Goal: Task Accomplishment & Management: Use online tool/utility

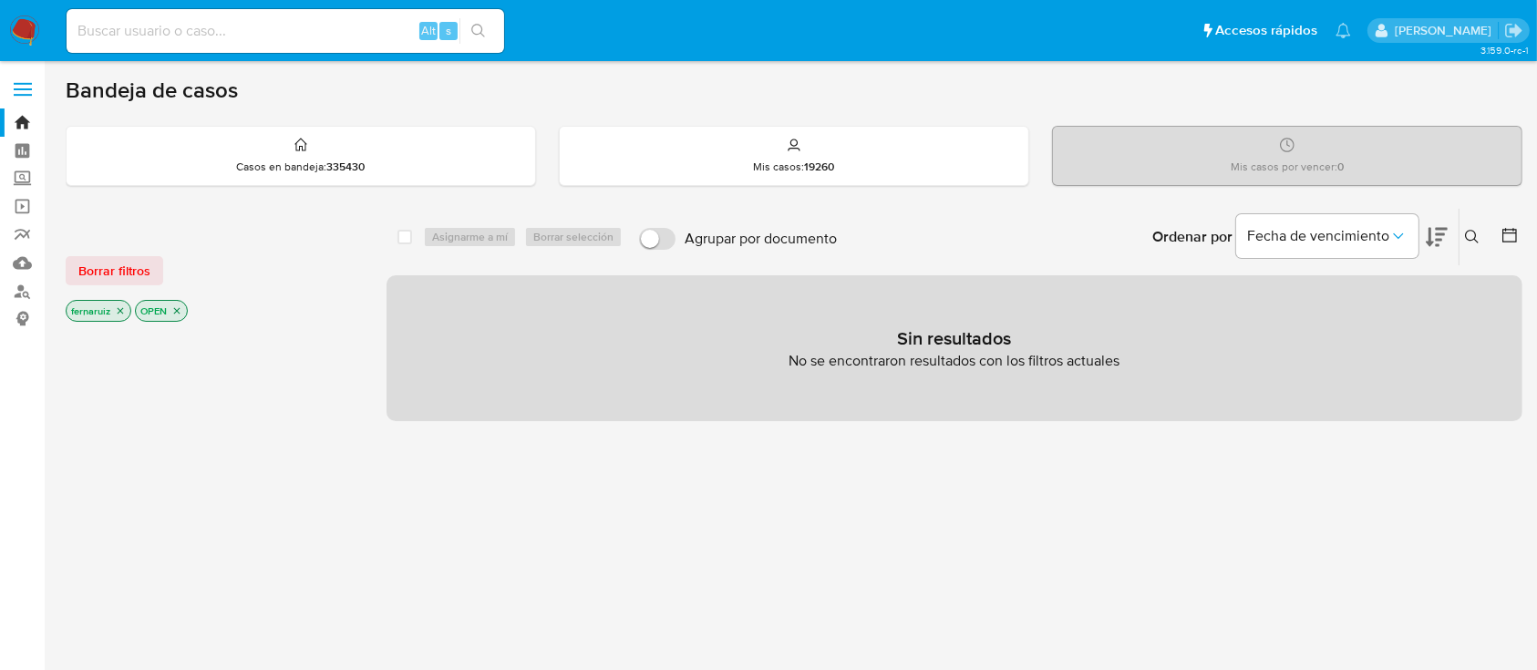
click at [19, 25] on img at bounding box center [24, 30] width 31 height 31
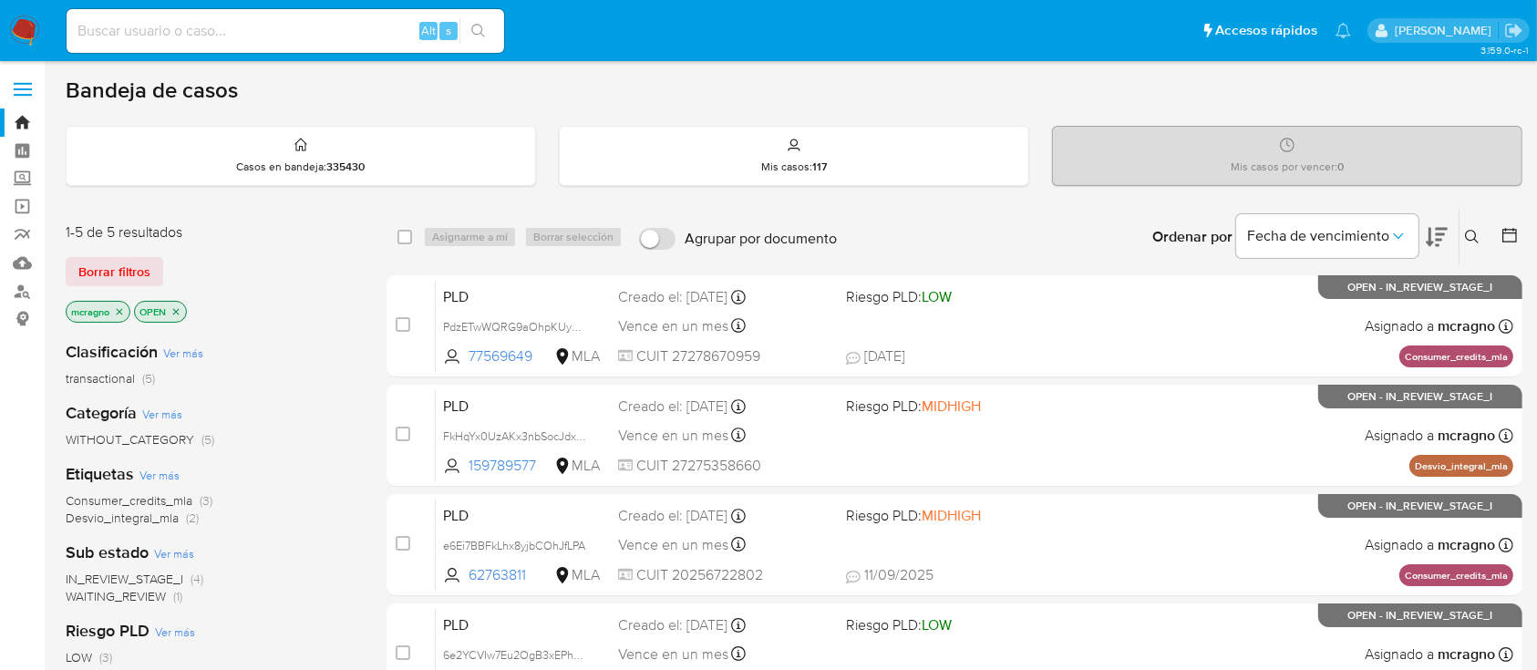
click at [177, 306] on icon "close-filter" at bounding box center [175, 311] width 11 height 11
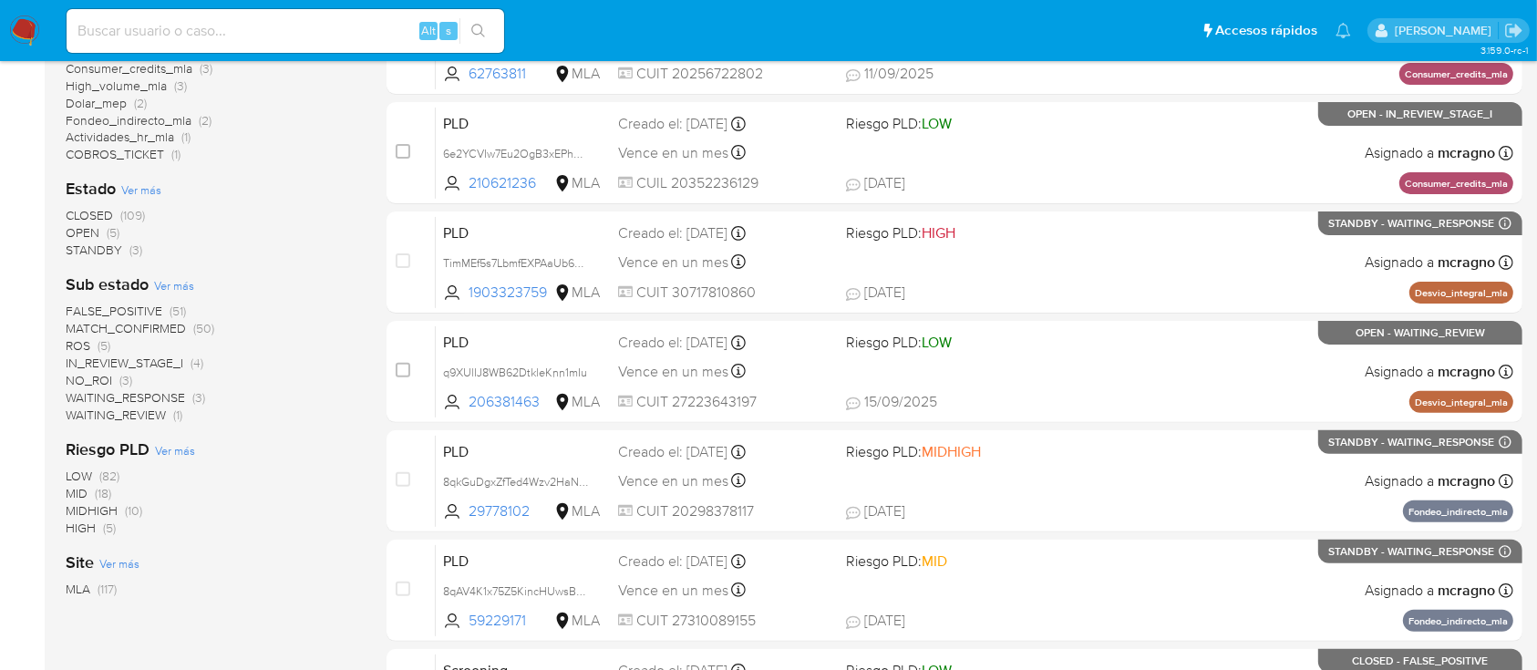
scroll to position [486, 0]
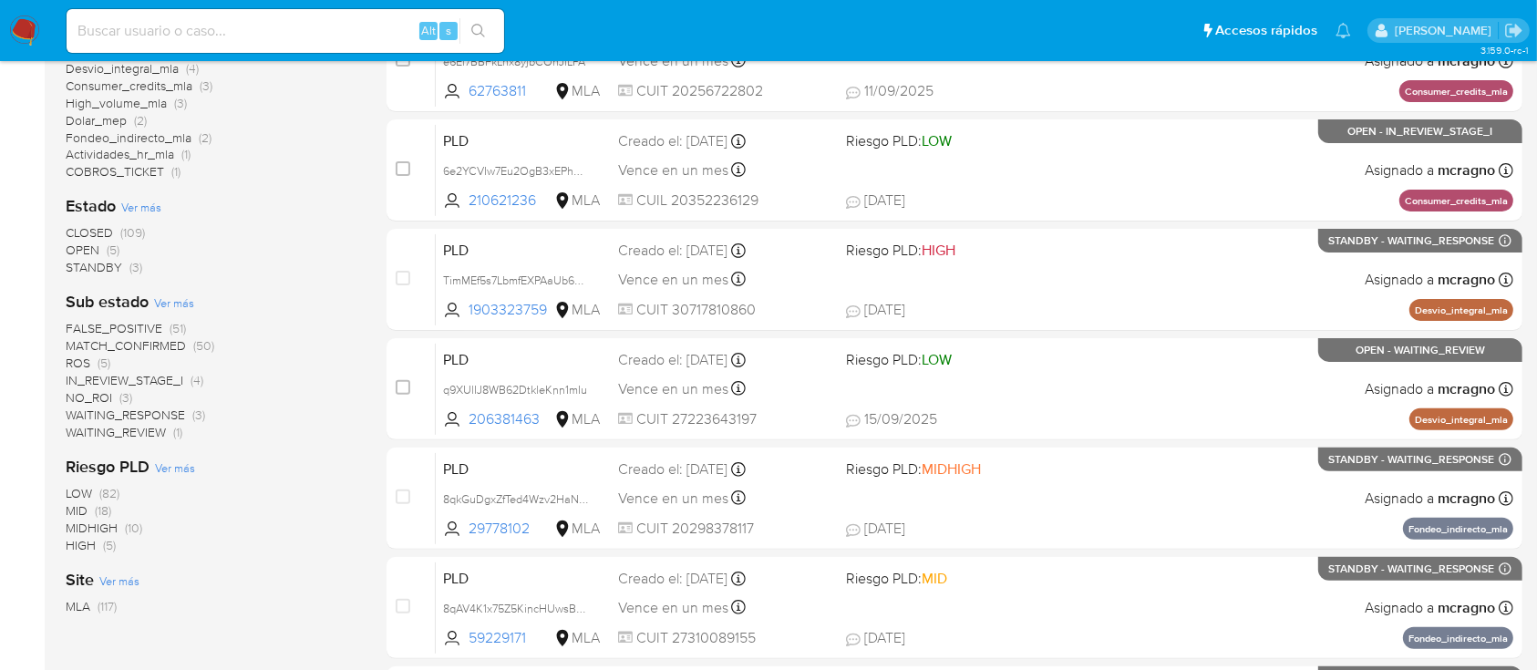
click at [166, 437] on span "WAITING_REVIEW" at bounding box center [116, 432] width 100 height 18
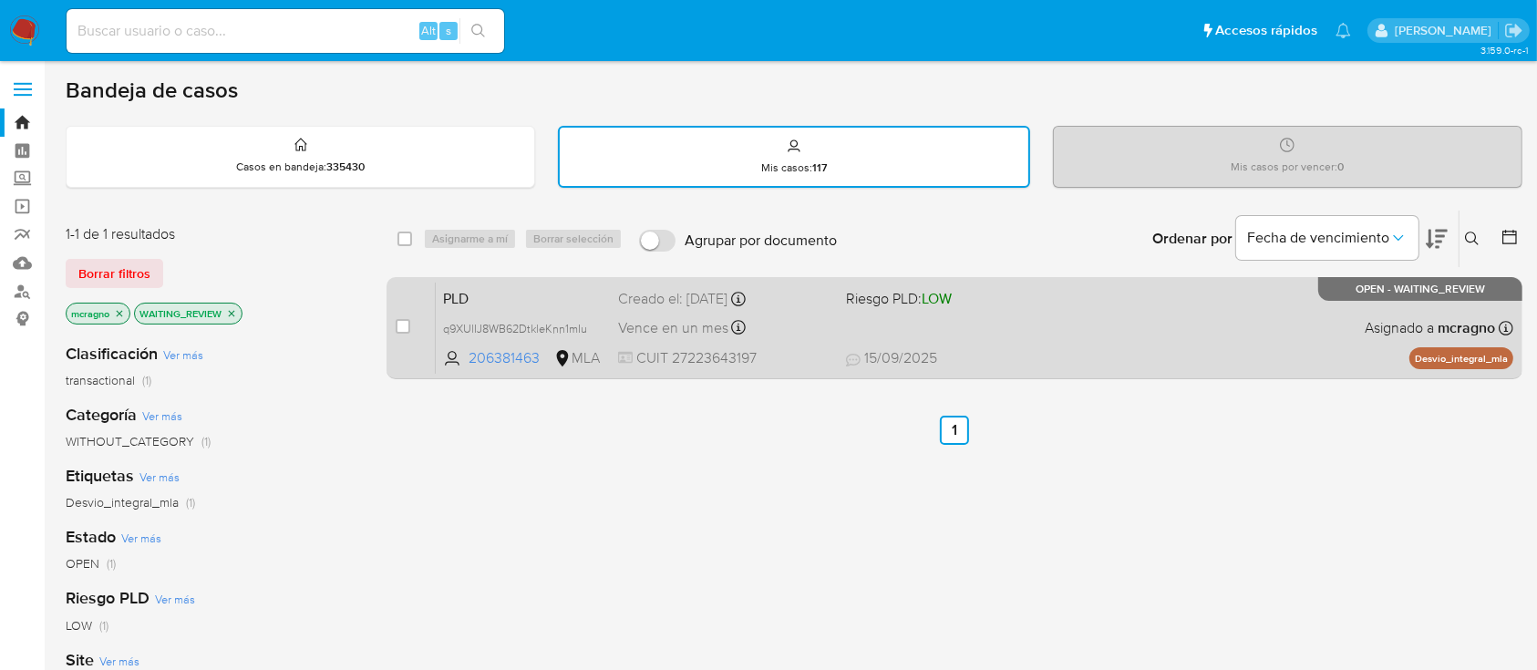
click at [1114, 331] on div "PLD q9XUlIJ8WB62DtkleKnn1mIu 206381463 MLA Riesgo PLD: LOW Creado el: 12/08/202…" at bounding box center [974, 328] width 1077 height 92
click at [403, 321] on input "checkbox" at bounding box center [403, 326] width 15 height 15
checkbox input "true"
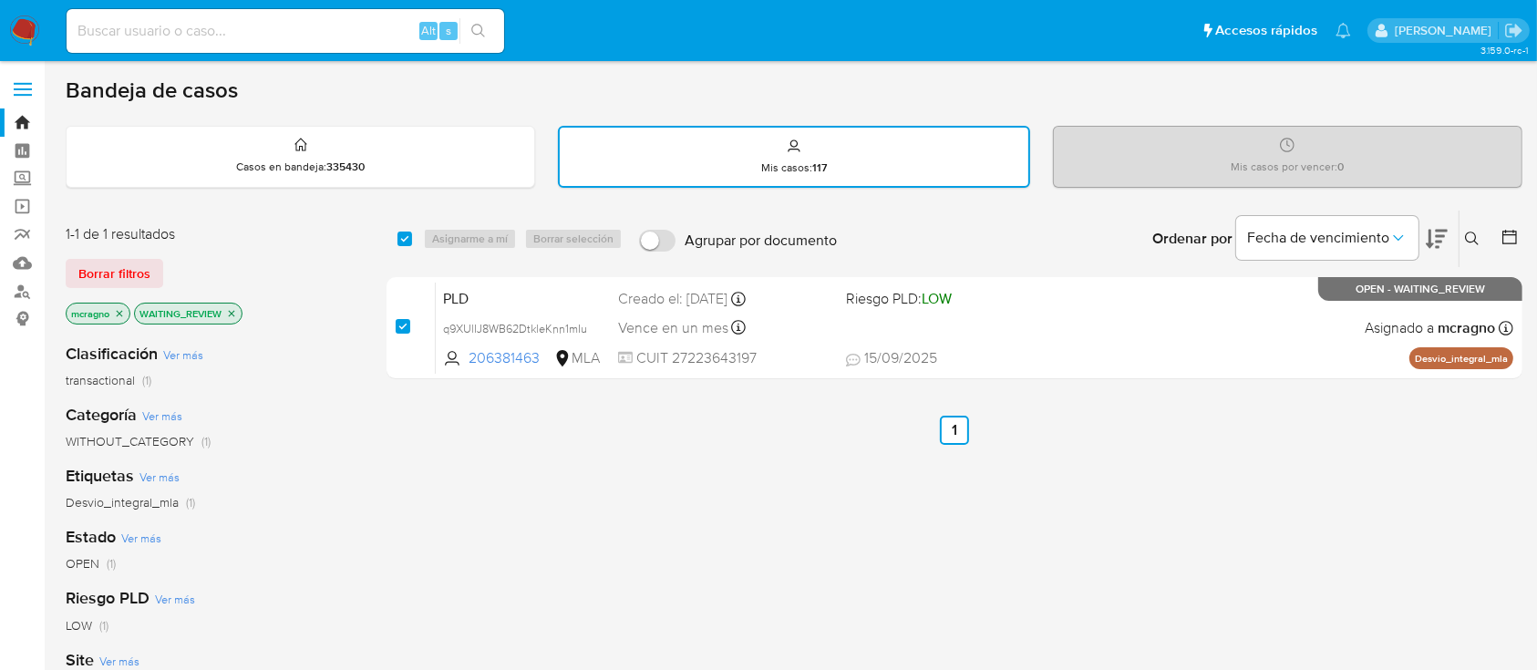
checkbox input "true"
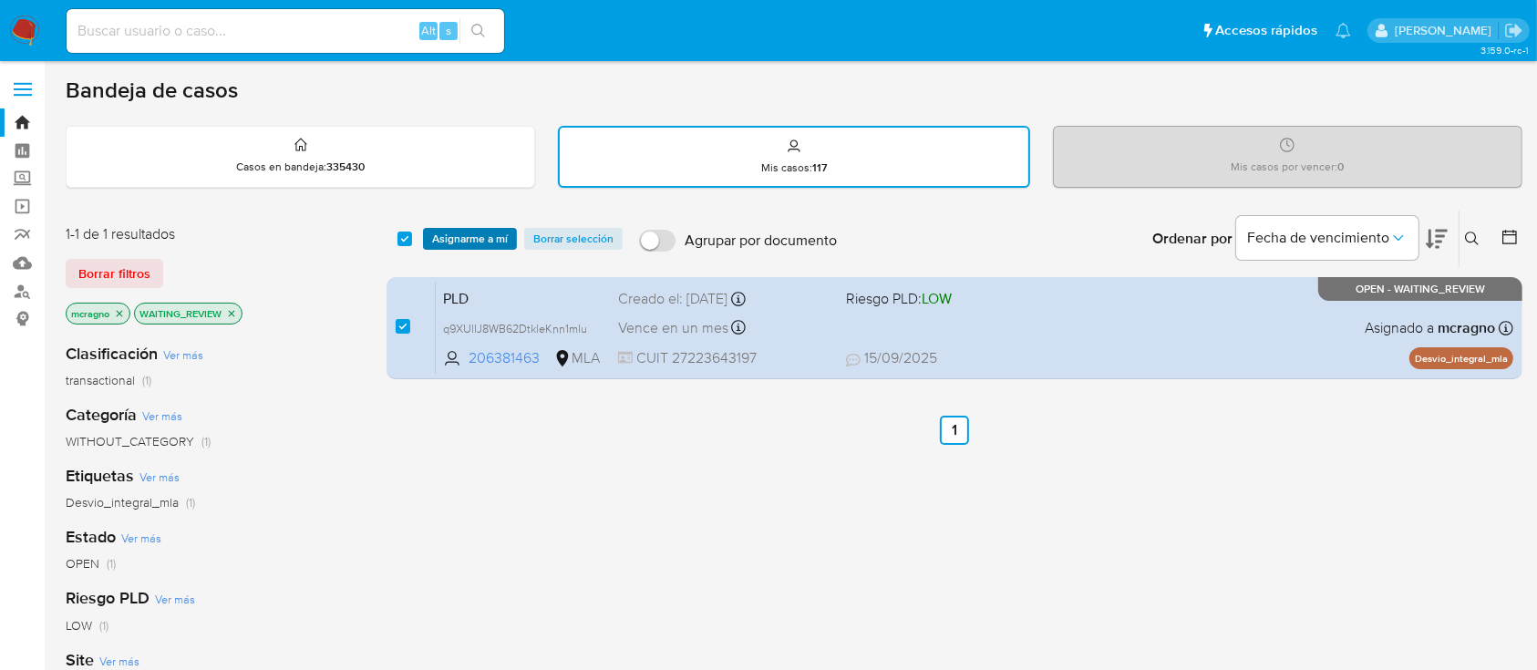
click at [461, 243] on span "Asignarme a mí" at bounding box center [470, 239] width 76 height 18
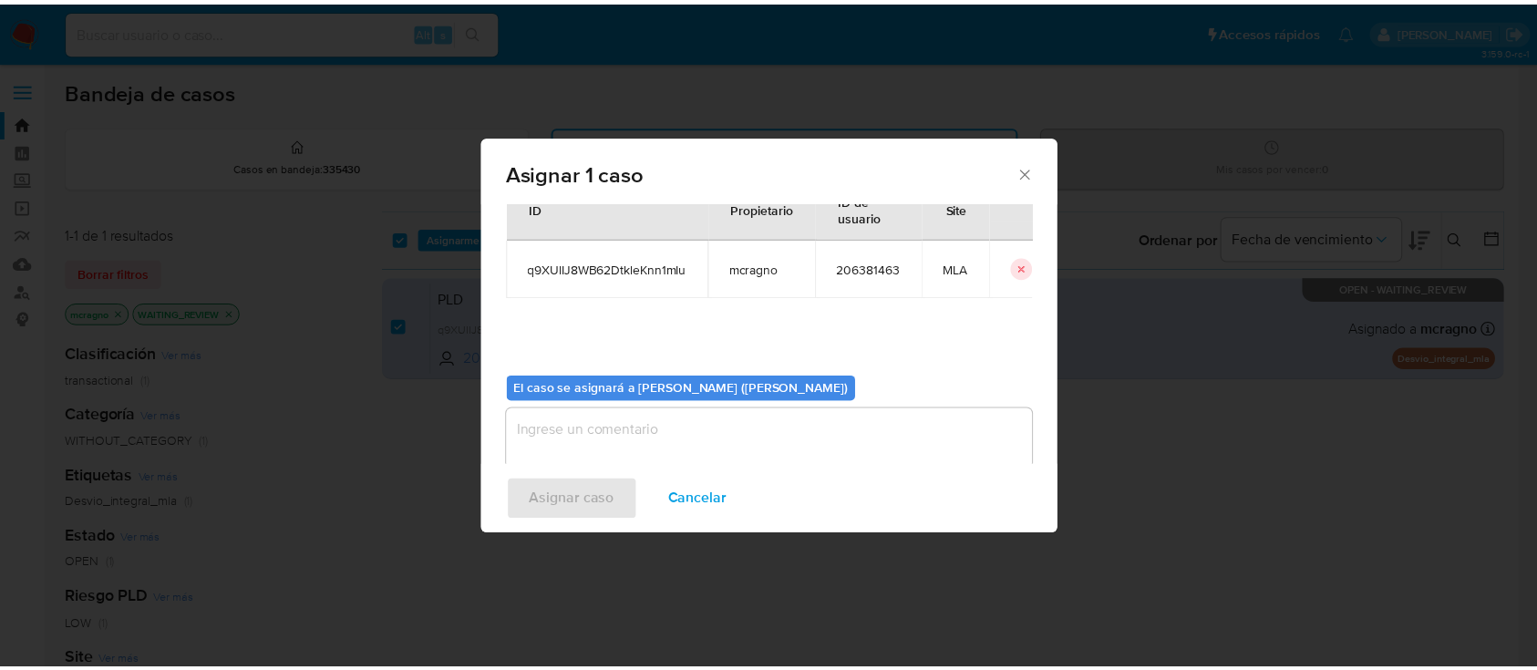
scroll to position [93, 0]
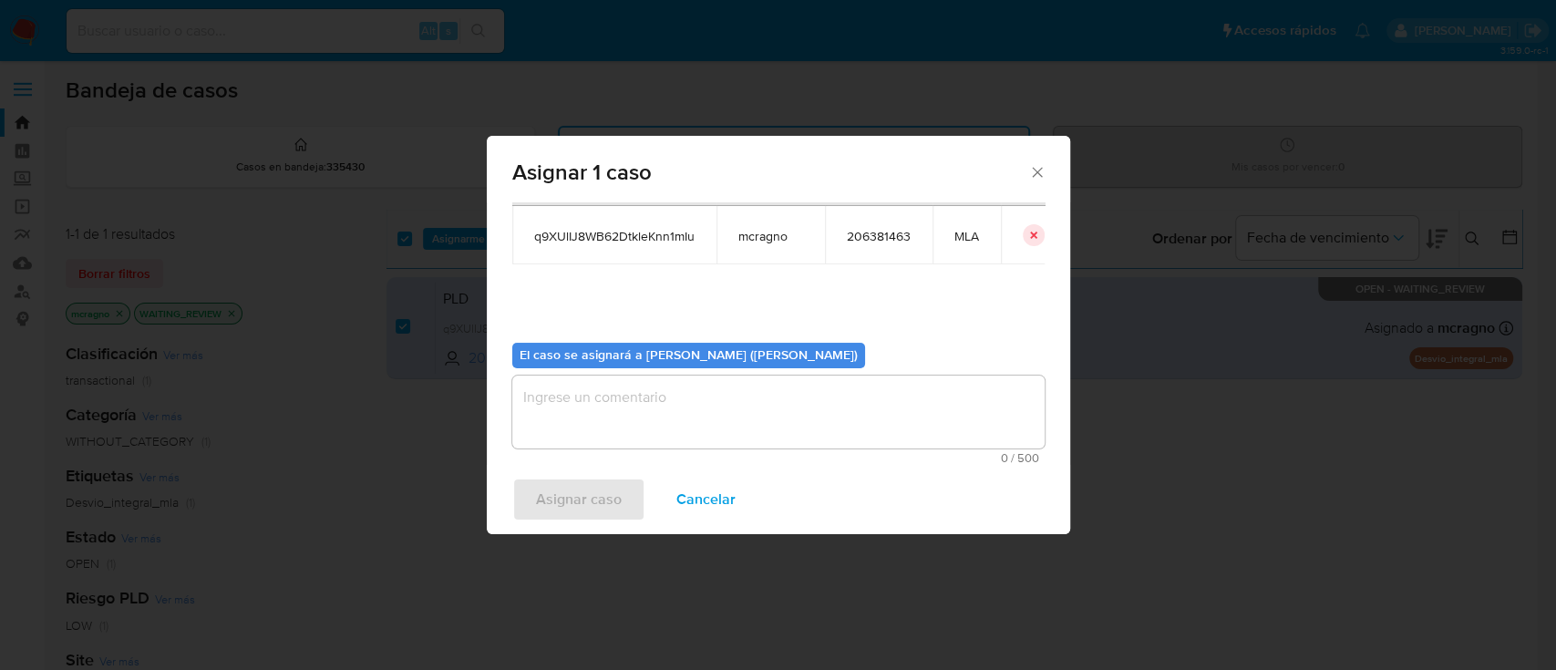
click at [653, 411] on textarea "assign-modal" at bounding box center [778, 411] width 532 height 73
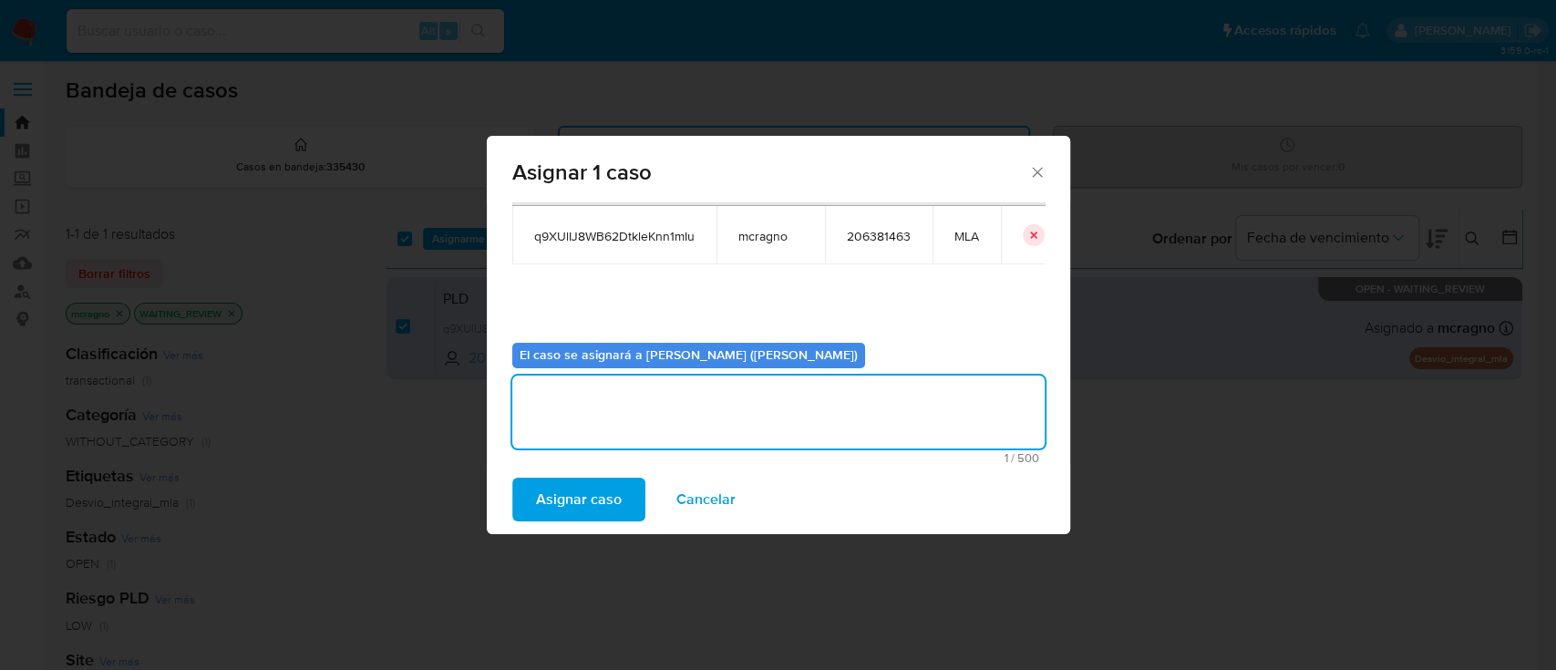
click at [610, 485] on span "Asignar caso" at bounding box center [579, 499] width 86 height 40
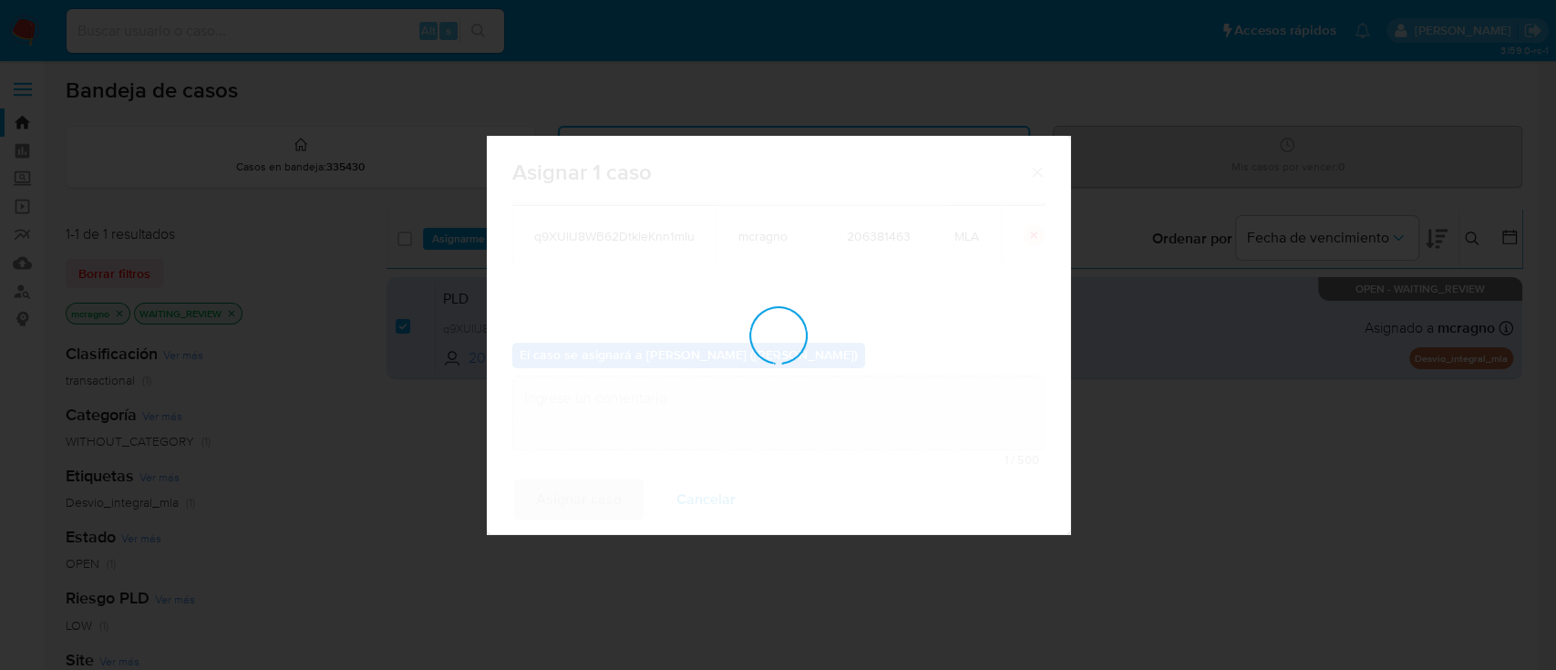
checkbox input "false"
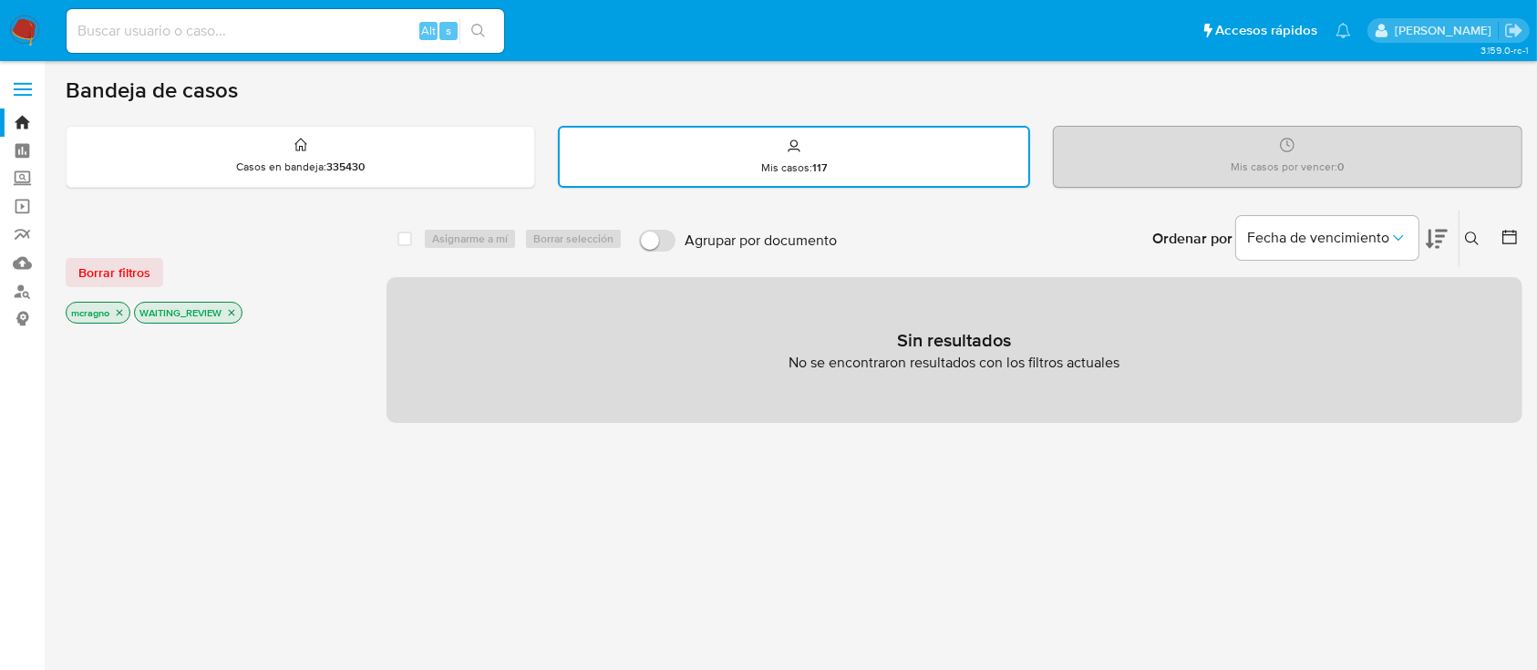
click at [229, 314] on icon "close-filter" at bounding box center [231, 312] width 11 height 11
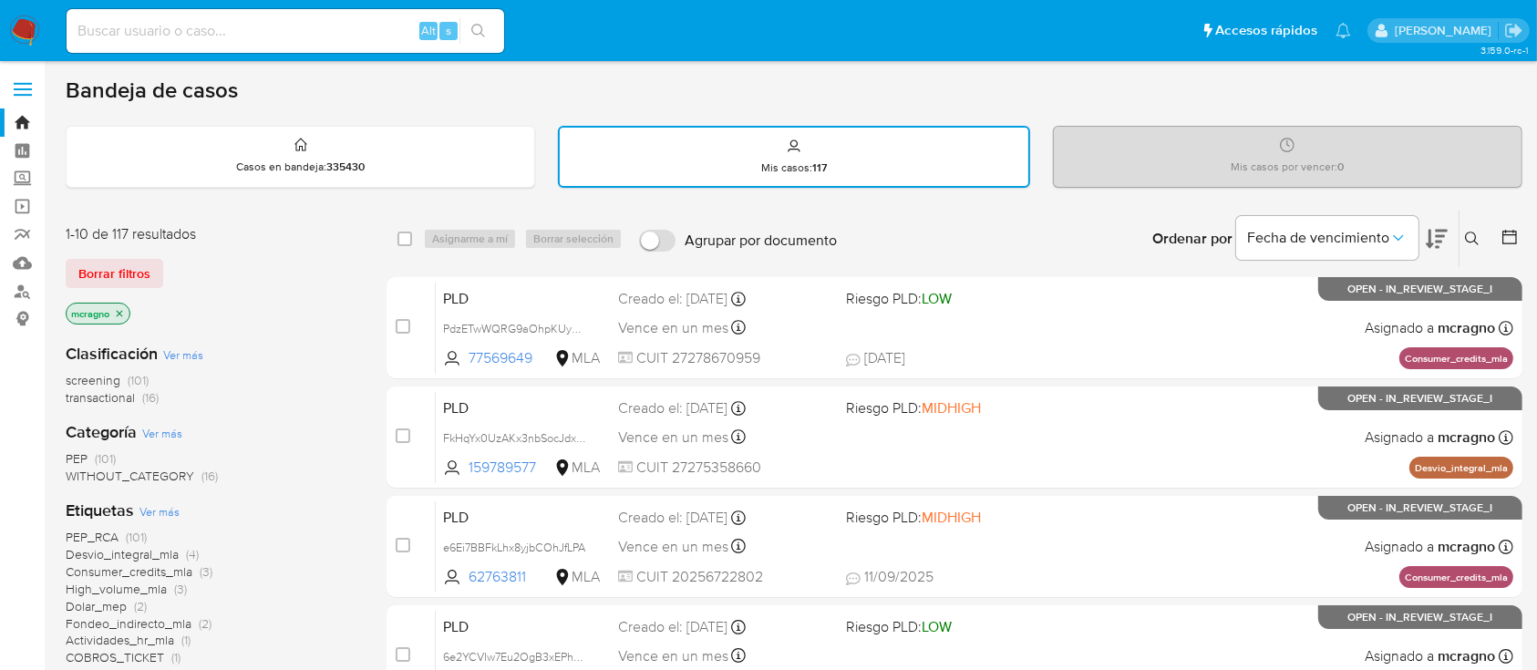
click at [1509, 230] on icon at bounding box center [1509, 237] width 15 height 15
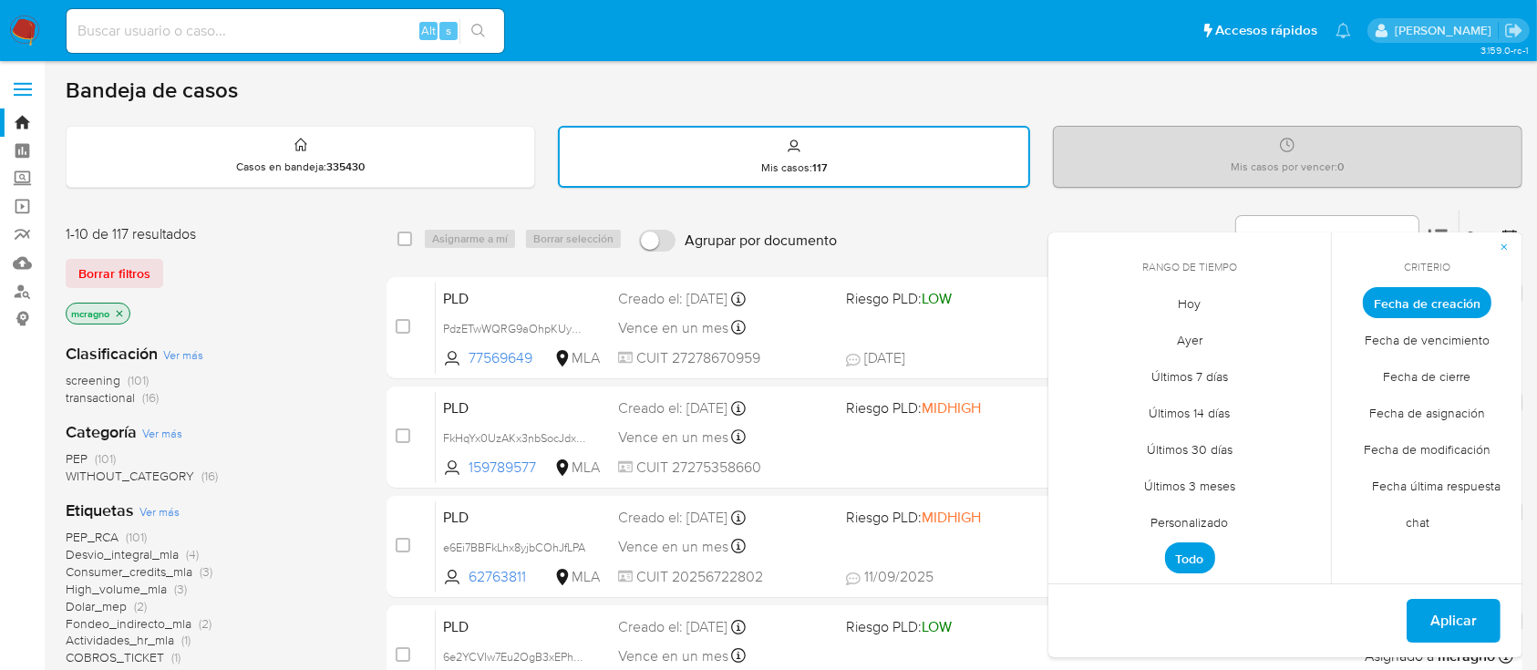
click at [1213, 521] on span "Personalizado" at bounding box center [1190, 522] width 116 height 37
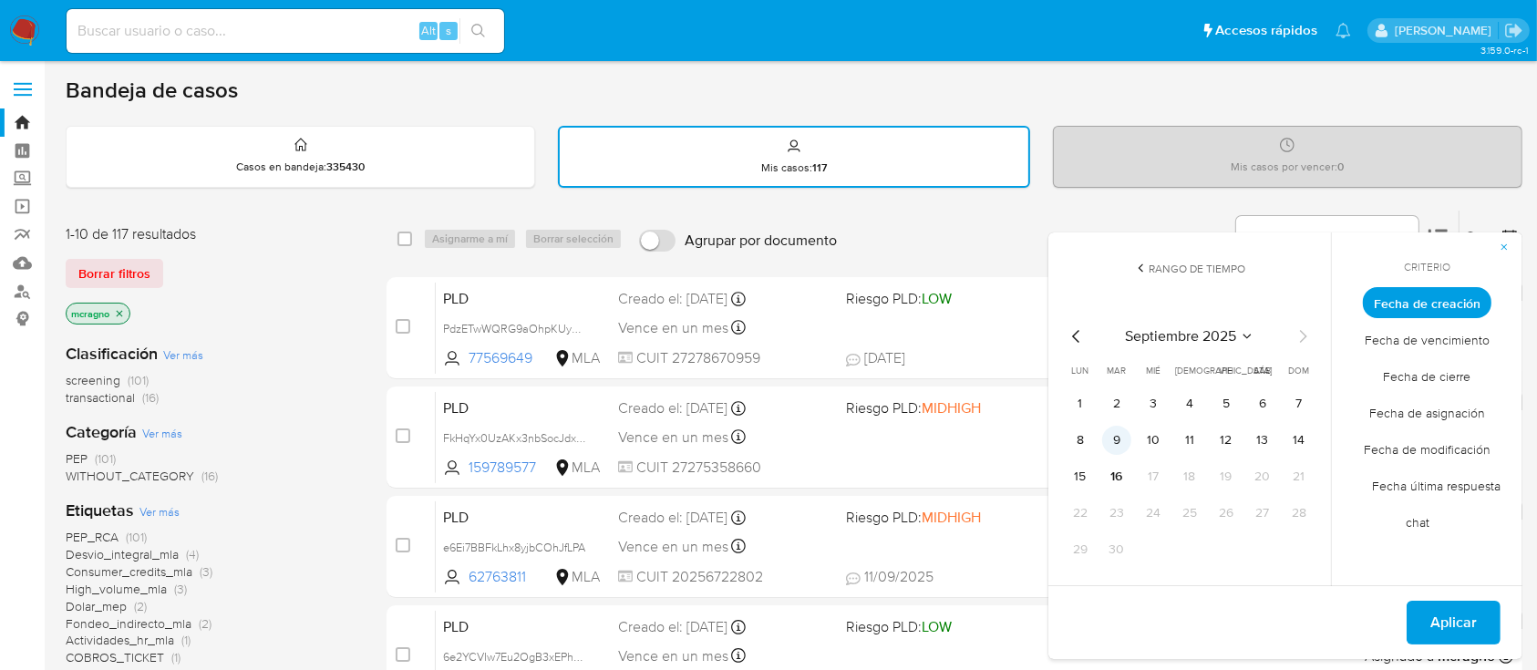
drag, startPoint x: 1086, startPoint y: 397, endPoint x: 1116, endPoint y: 451, distance: 61.2
click at [1085, 398] on button "1" at bounding box center [1079, 403] width 29 height 29
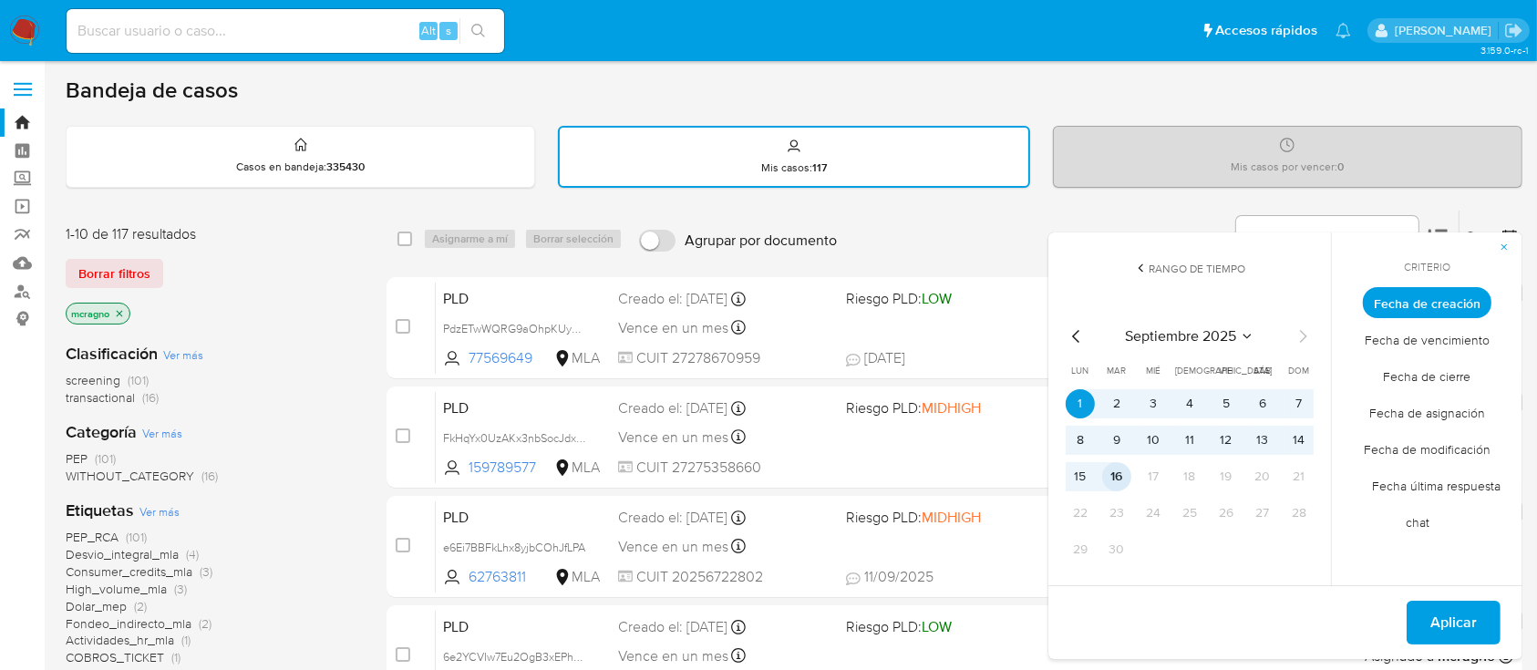
click at [1121, 481] on button "16" at bounding box center [1116, 476] width 29 height 29
click at [1461, 614] on span "Aplicar" at bounding box center [1453, 622] width 46 height 40
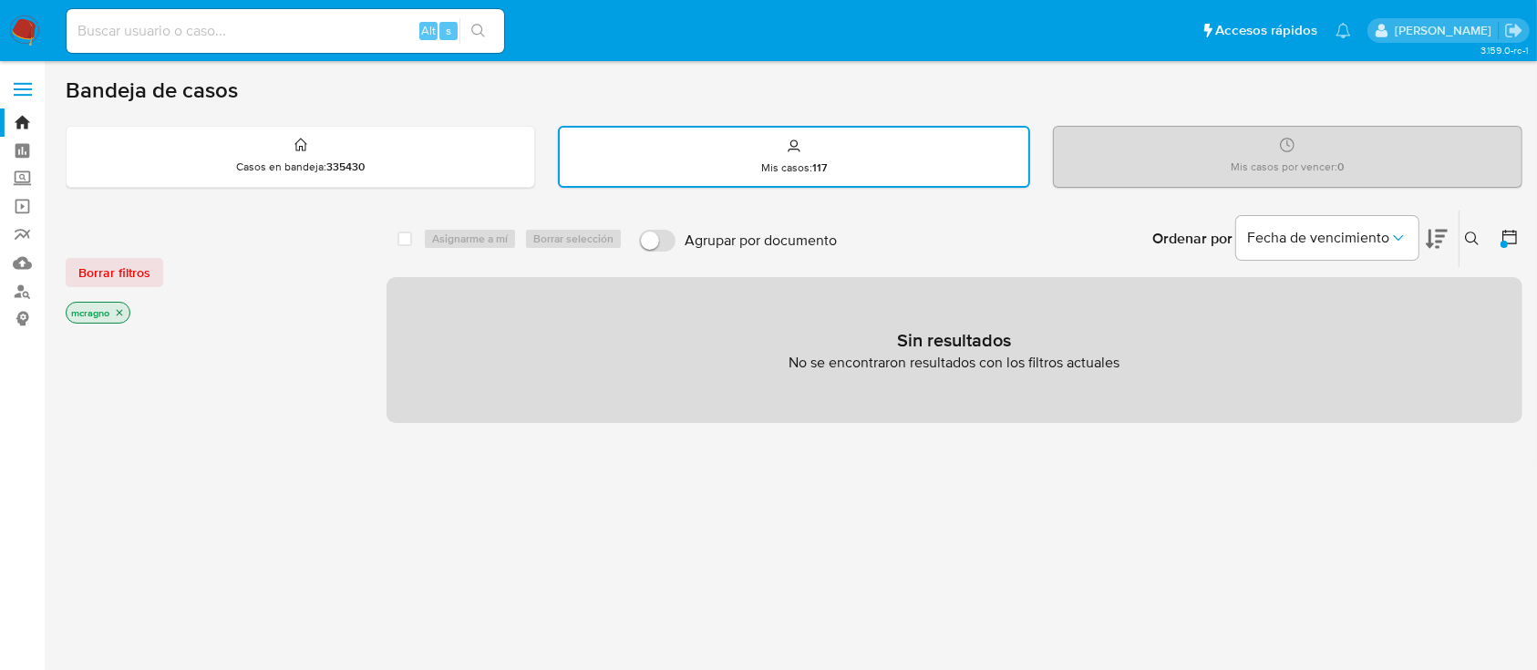
click at [1505, 235] on icon at bounding box center [1509, 237] width 18 height 18
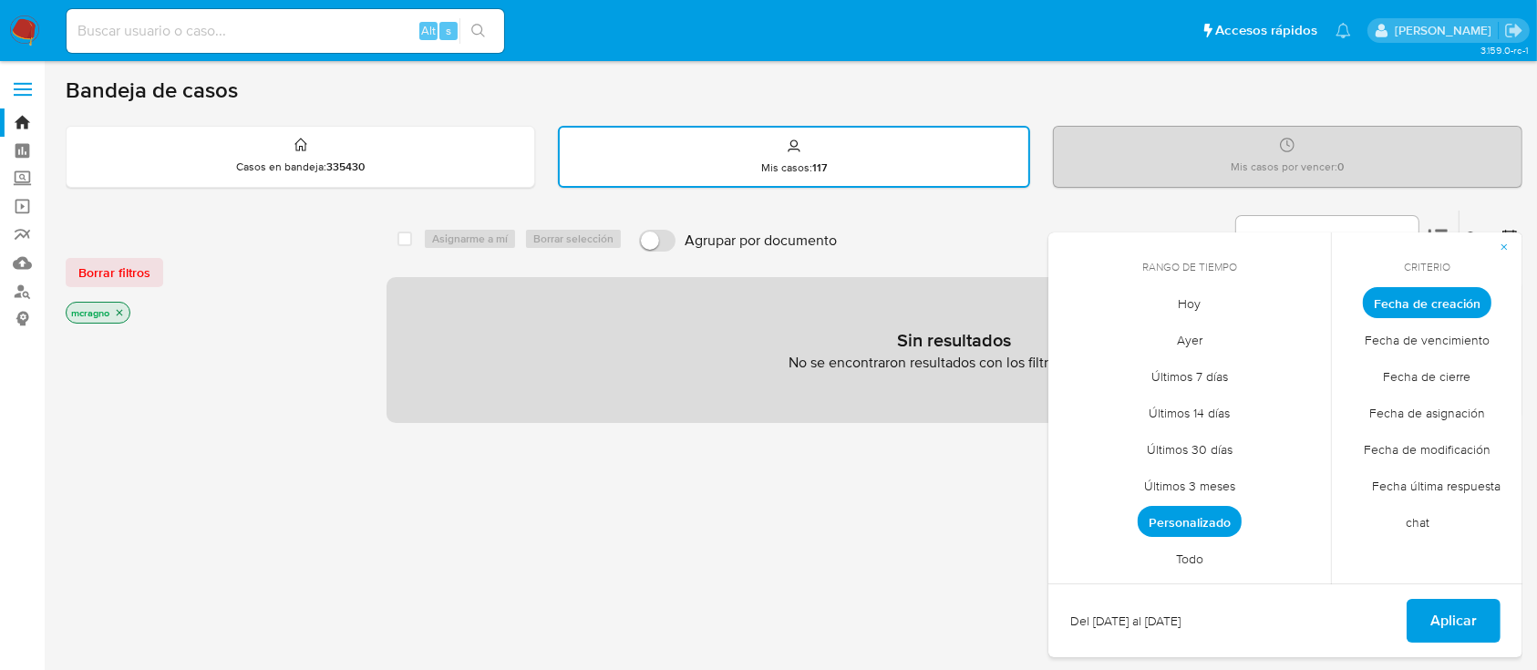
click at [1178, 552] on span "Todo" at bounding box center [1190, 558] width 66 height 37
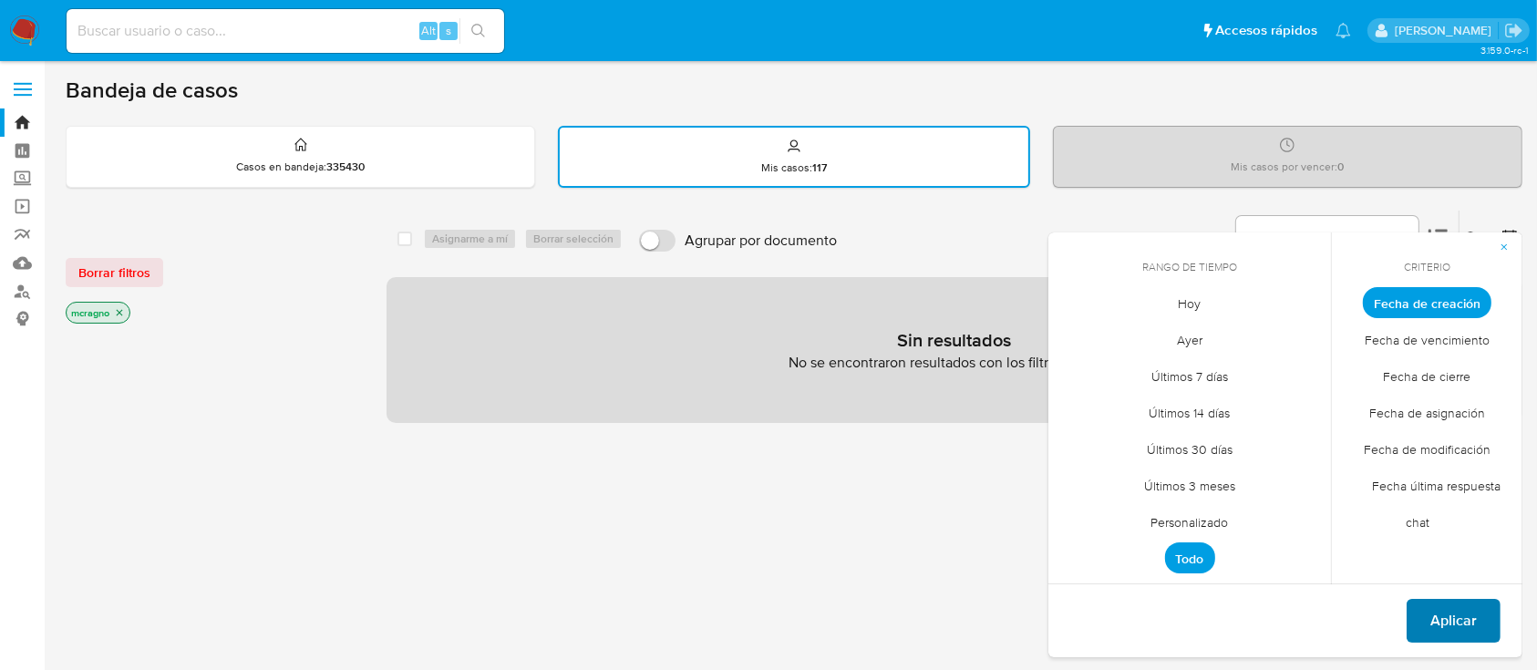
click at [1428, 613] on button "Aplicar" at bounding box center [1453, 621] width 94 height 44
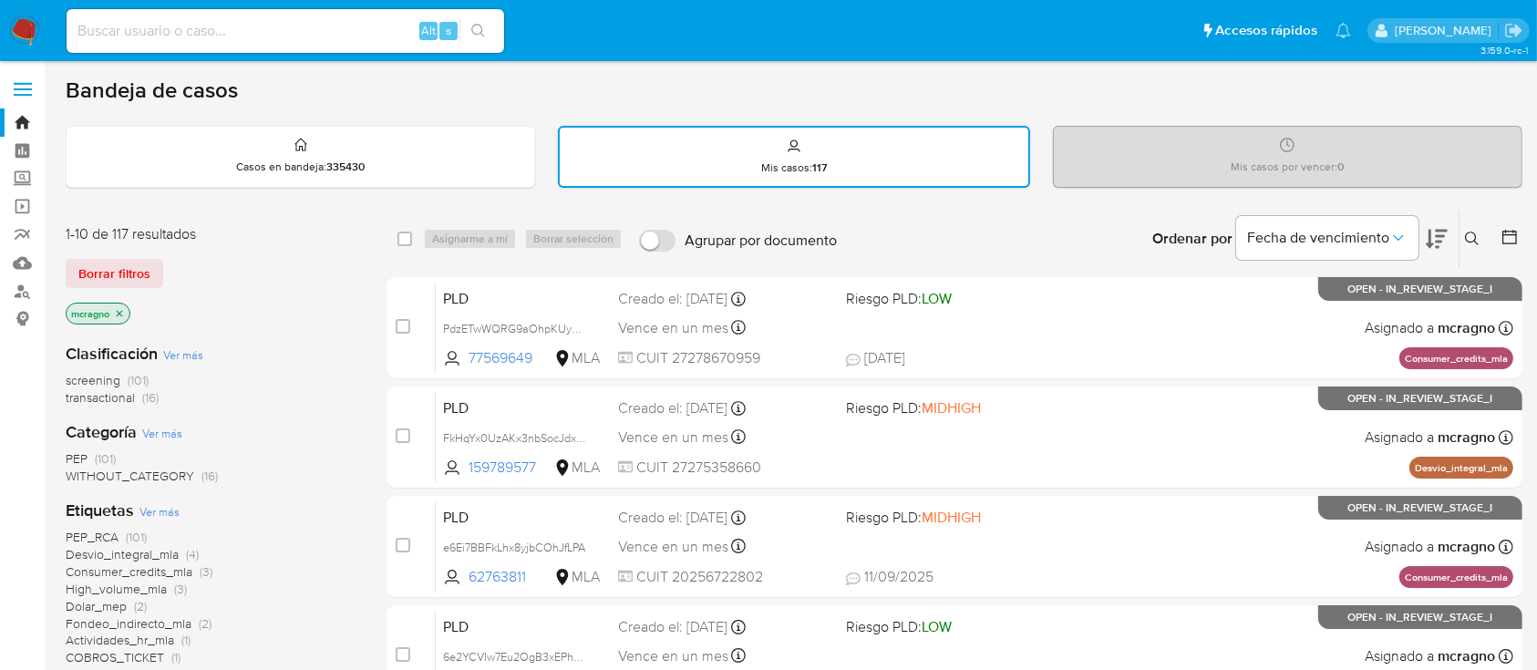
click at [120, 313] on icon "close-filter" at bounding box center [119, 313] width 11 height 11
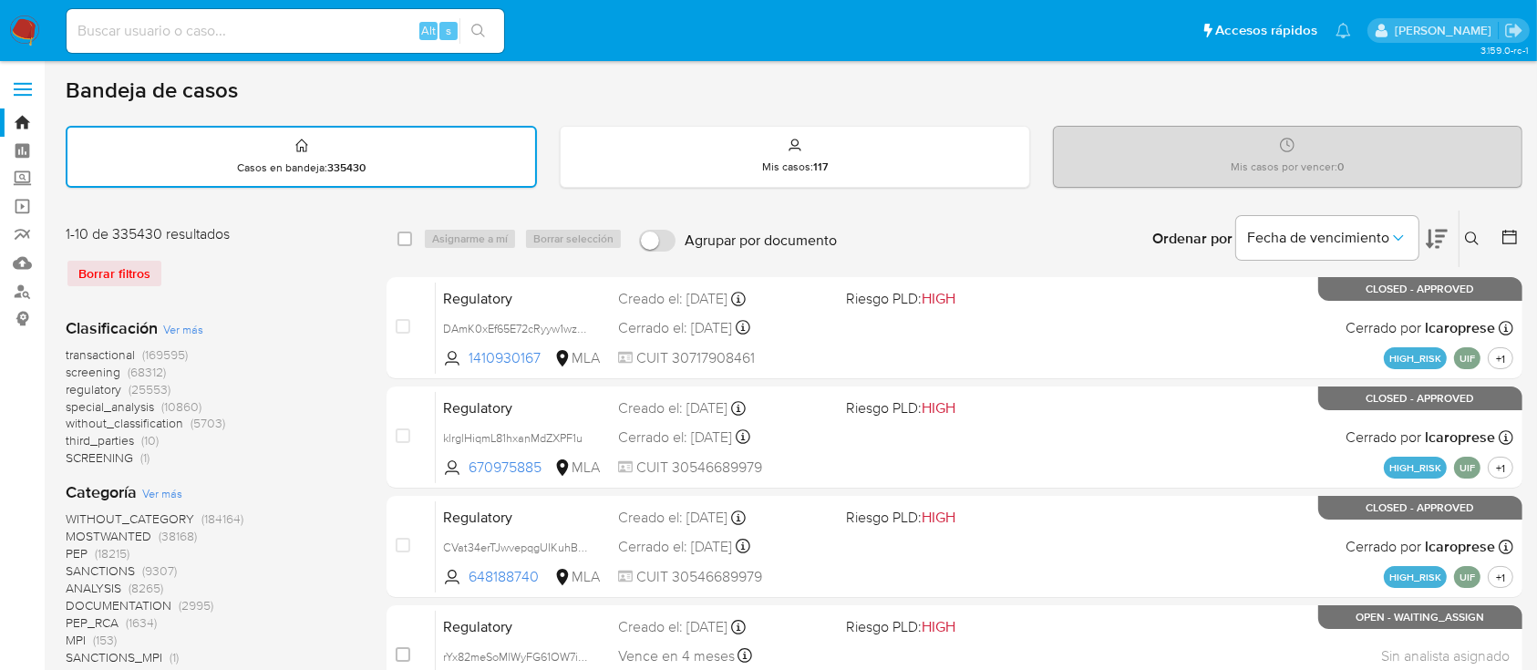
click at [1465, 237] on icon at bounding box center [1472, 238] width 15 height 15
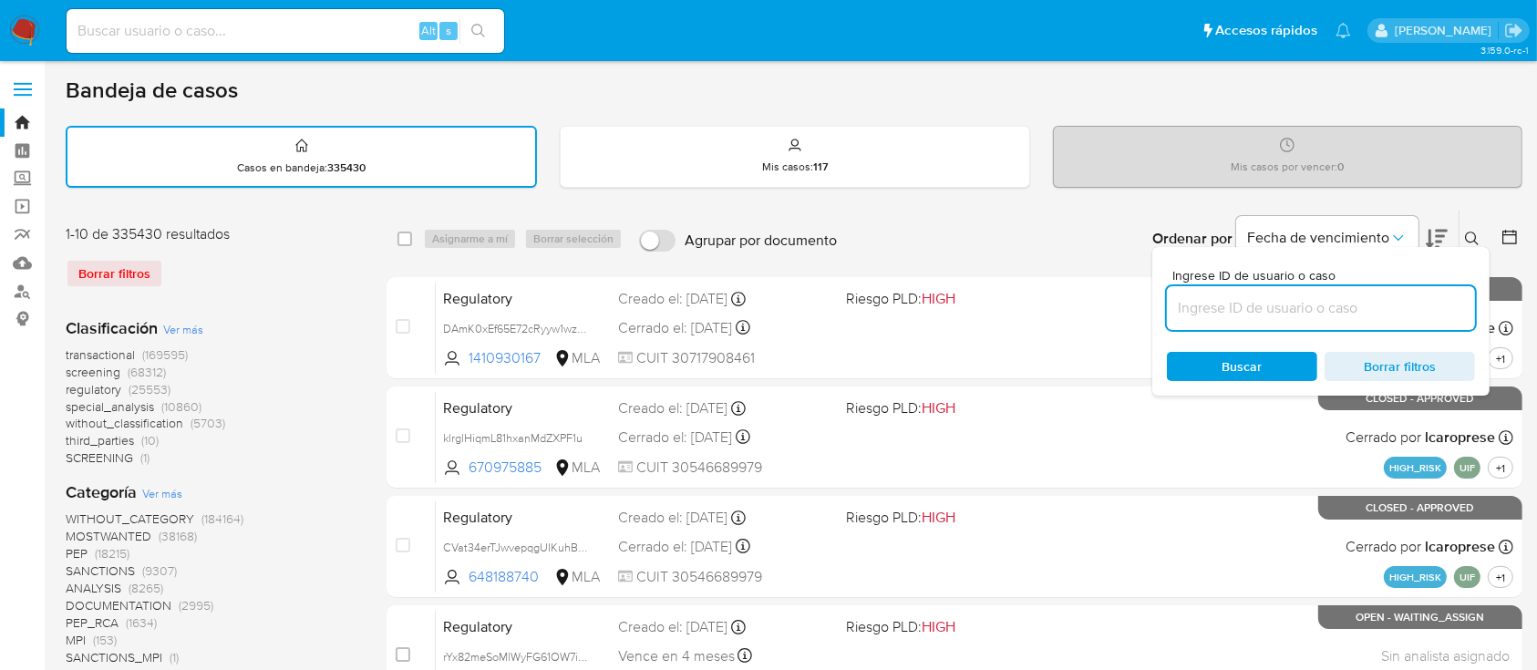
drag, startPoint x: 1389, startPoint y: 311, endPoint x: 1433, endPoint y: 287, distance: 49.8
click at [1389, 312] on input at bounding box center [1321, 308] width 308 height 24
type input "159789577"
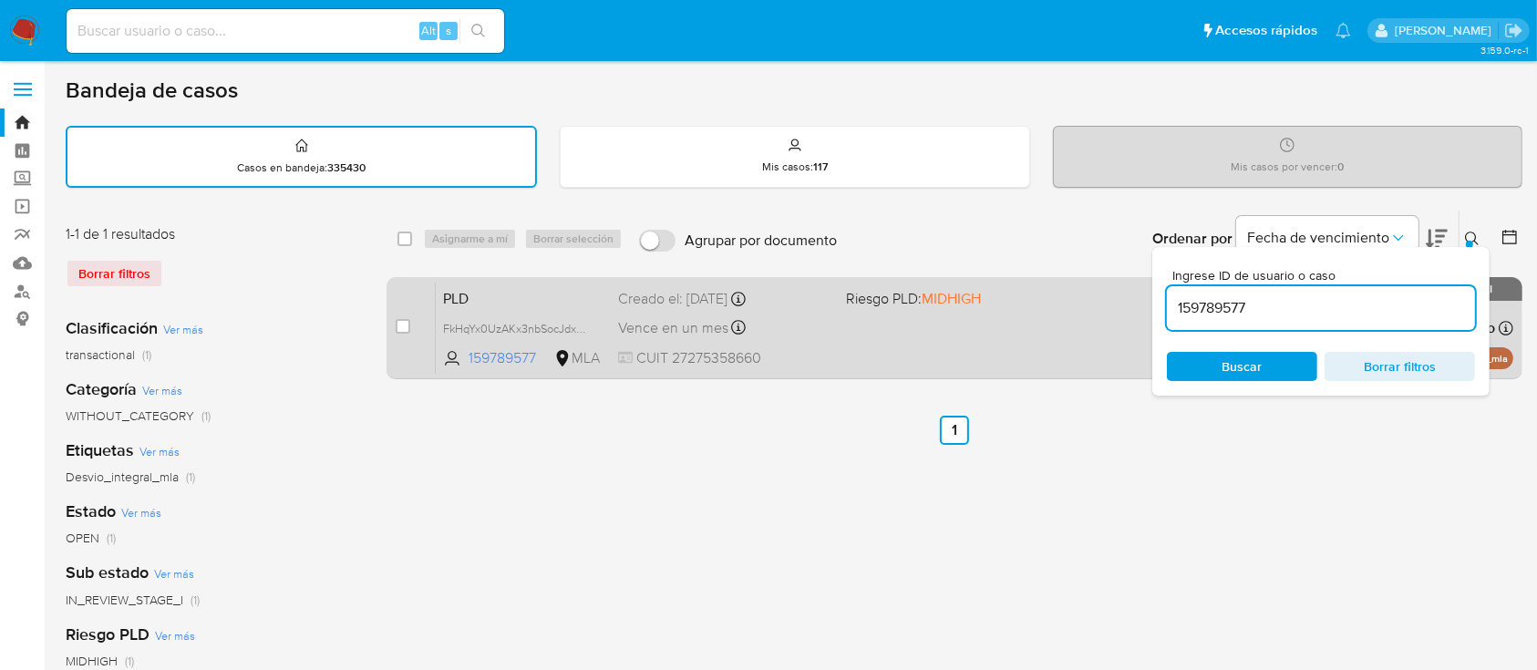
drag, startPoint x: 1471, startPoint y: 230, endPoint x: 1086, endPoint y: 324, distance: 396.1
click at [1470, 231] on icon at bounding box center [1472, 238] width 15 height 15
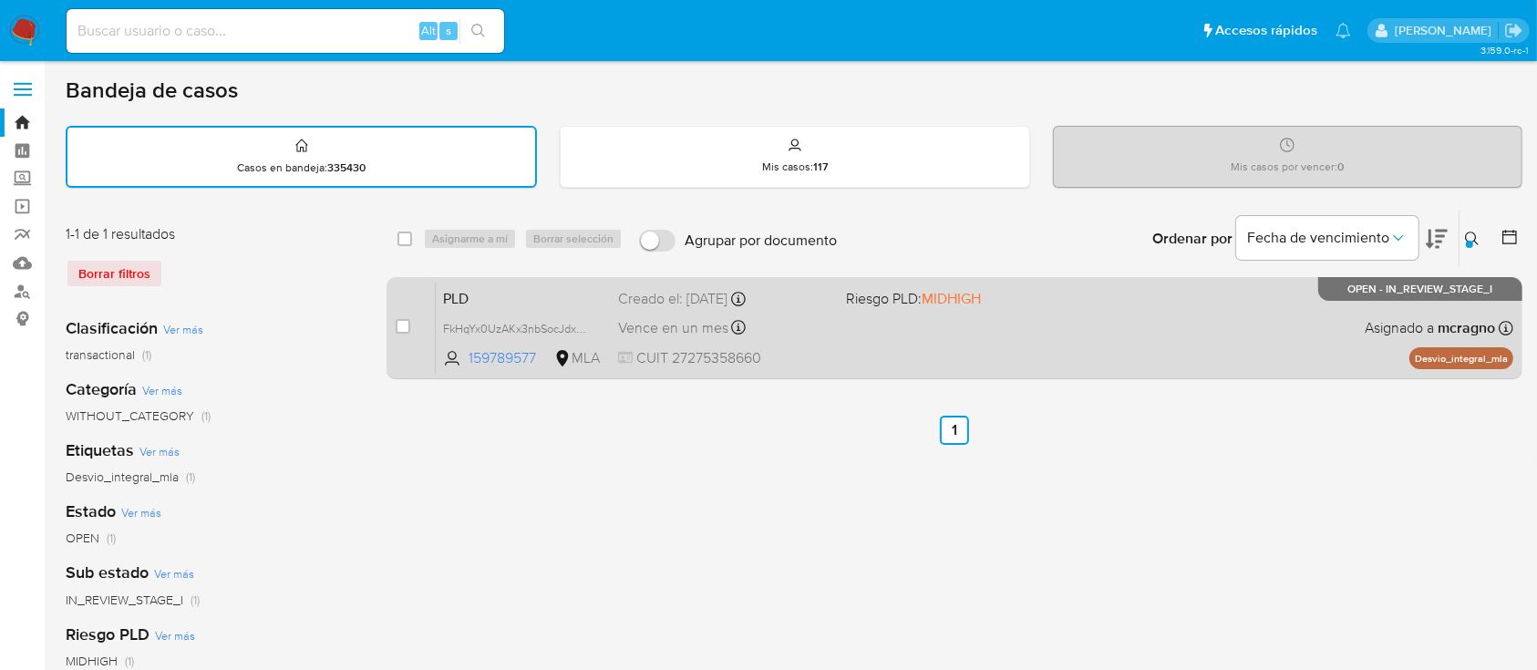
click at [1016, 347] on div "PLD FkHqYx0UzAKx3nbSocJdxZVP 159789577 MLA Riesgo PLD: MIDHIGH Creado el: 12/08…" at bounding box center [974, 328] width 1077 height 92
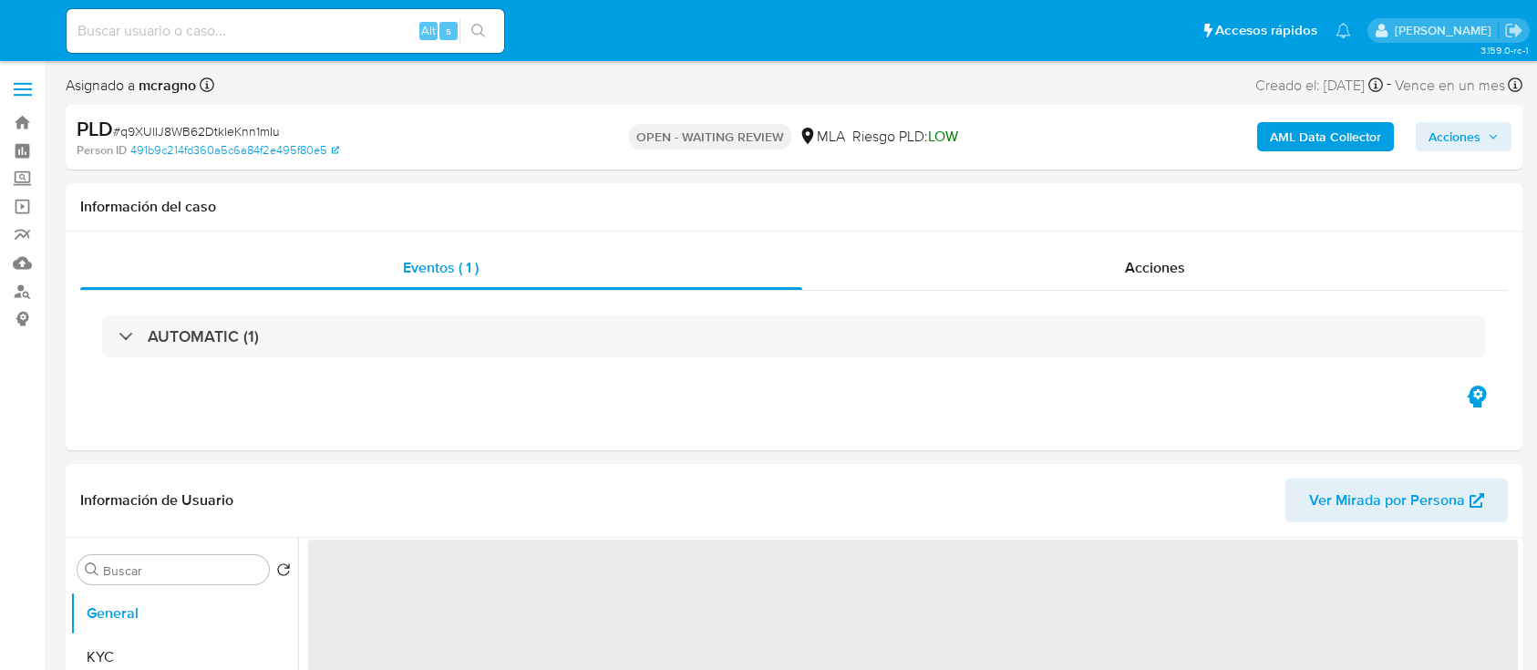
select select "10"
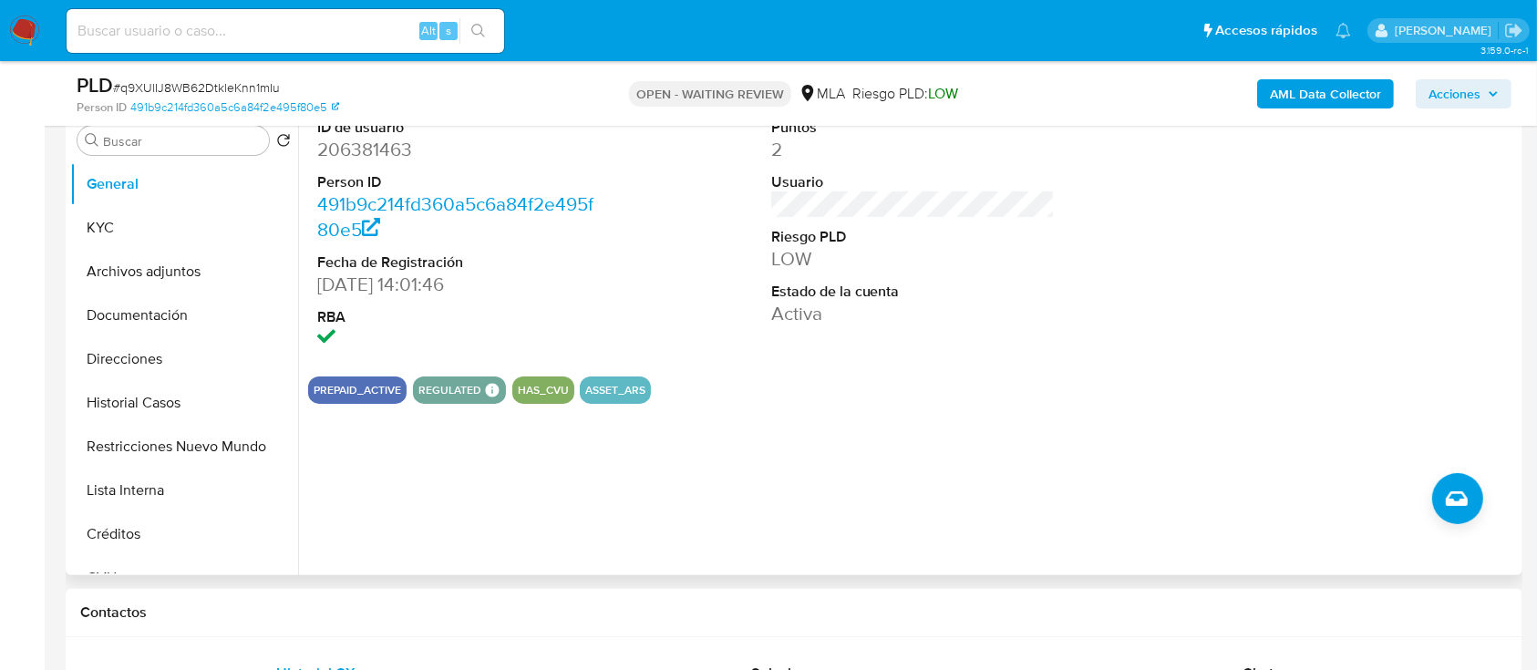
scroll to position [242, 0]
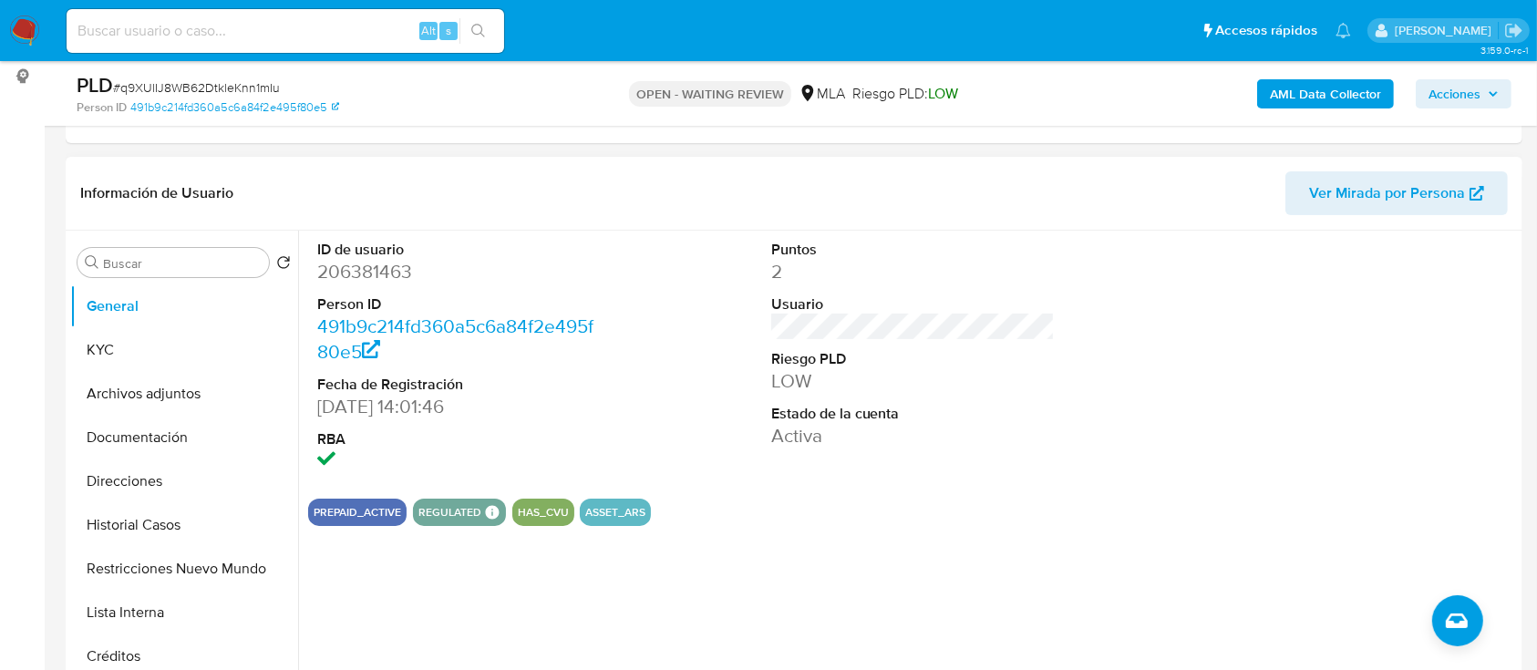
click at [376, 269] on dd "206381463" at bounding box center [459, 272] width 284 height 26
copy dd "206381463"
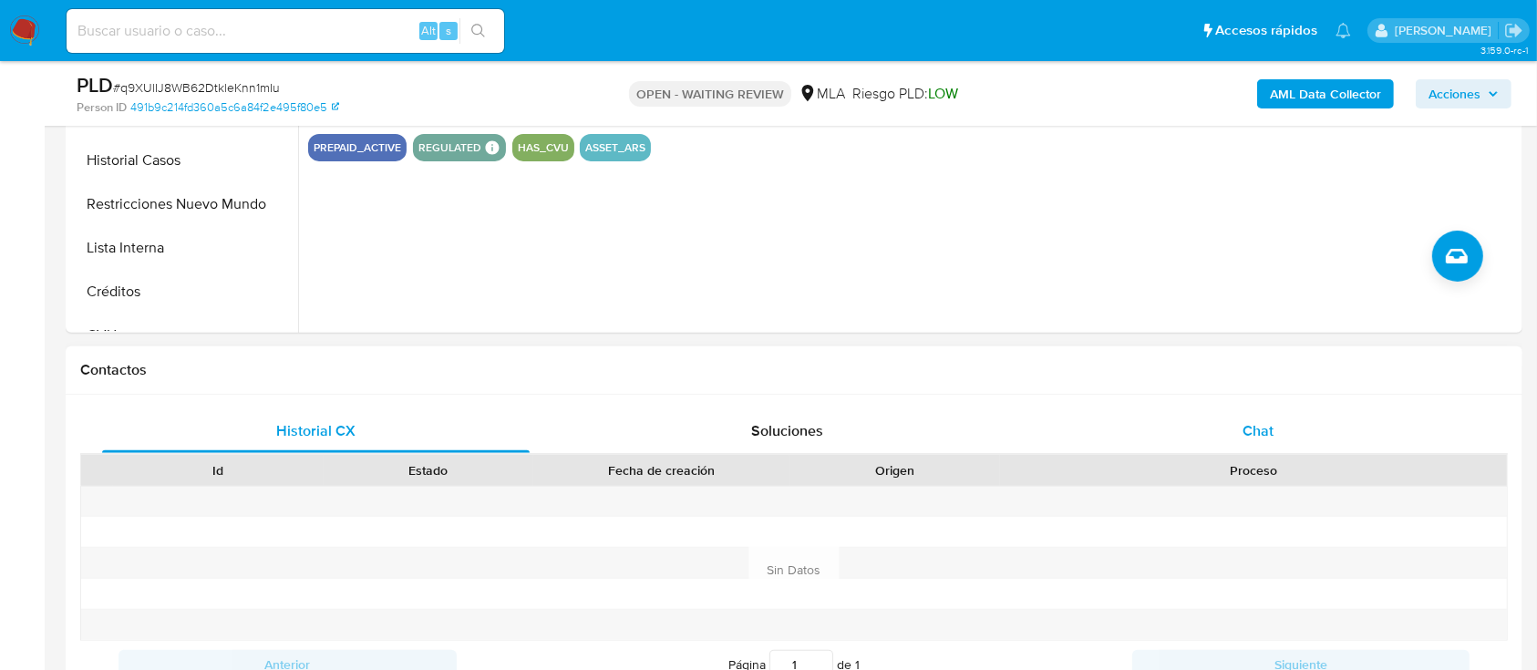
drag, startPoint x: 1283, startPoint y: 434, endPoint x: 1154, endPoint y: 422, distance: 130.0
click at [1284, 434] on div "Chat" at bounding box center [1257, 431] width 427 height 44
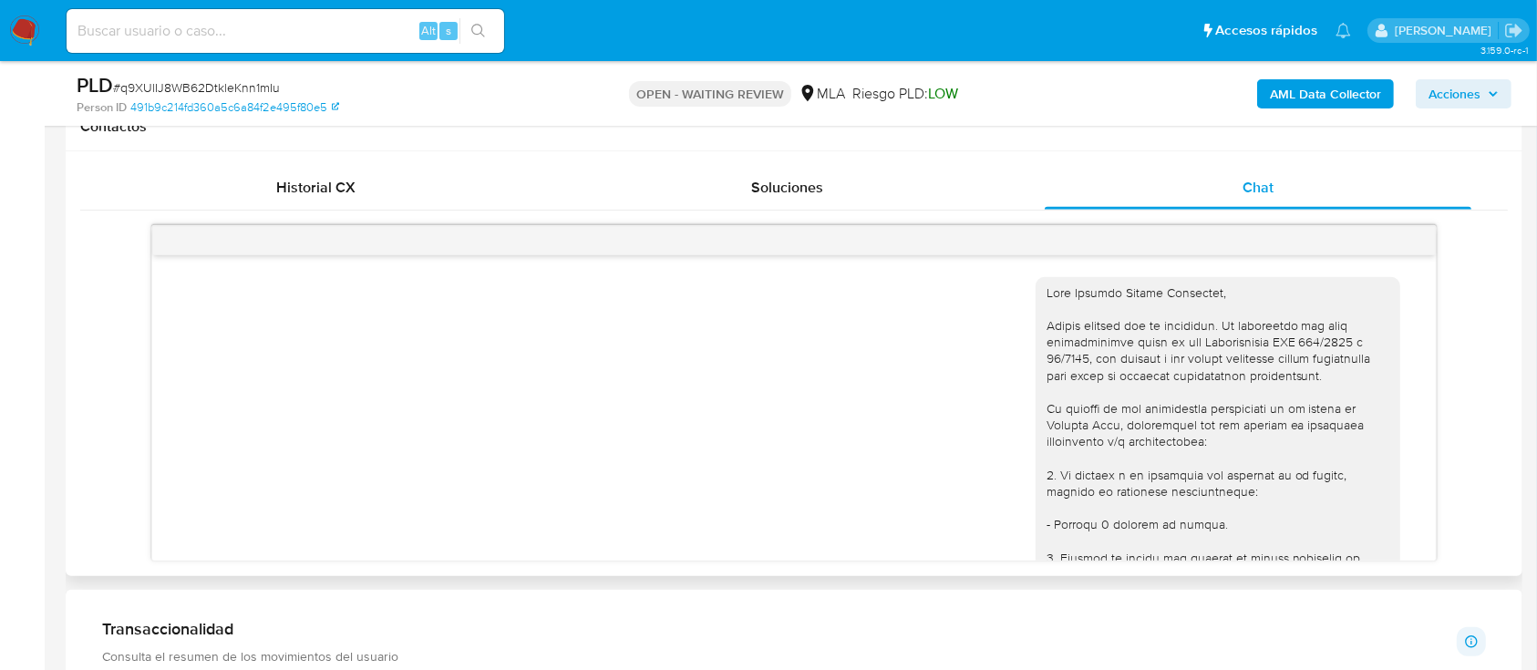
scroll to position [1885, 0]
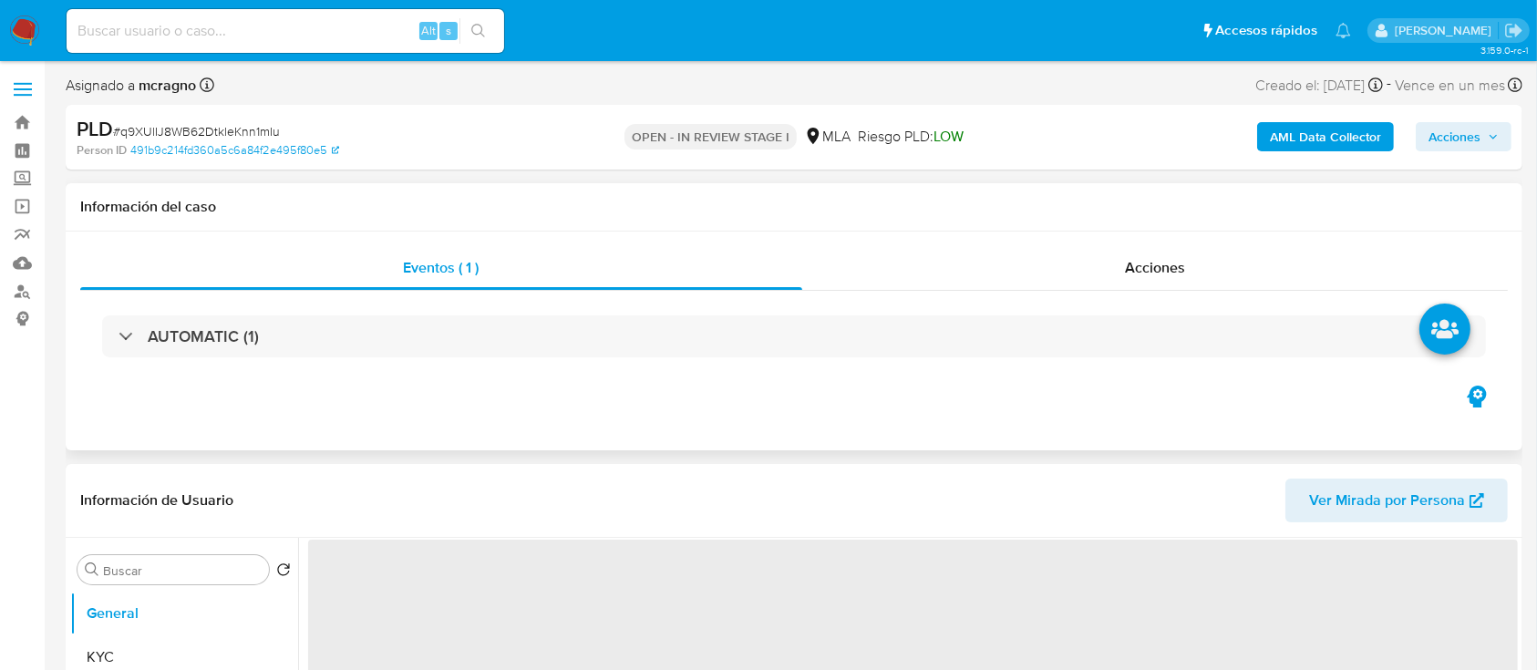
select select "10"
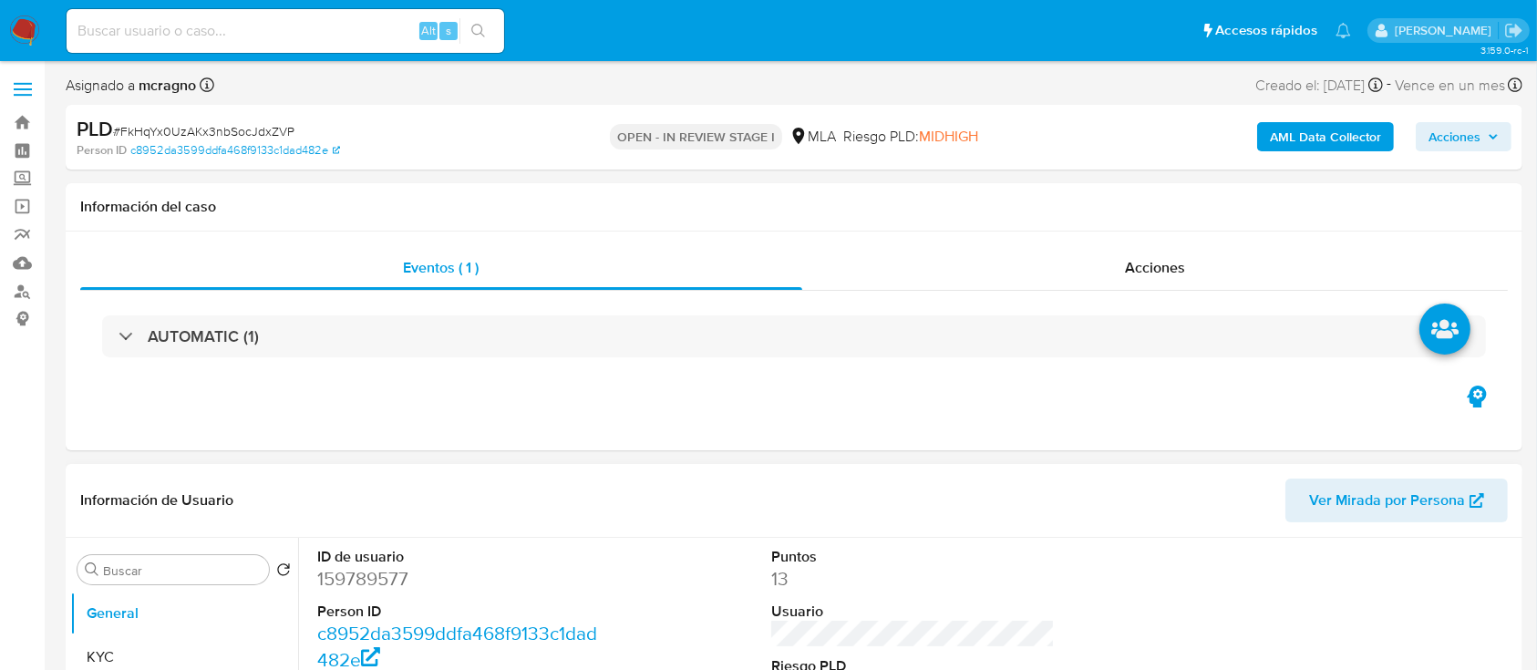
scroll to position [607, 0]
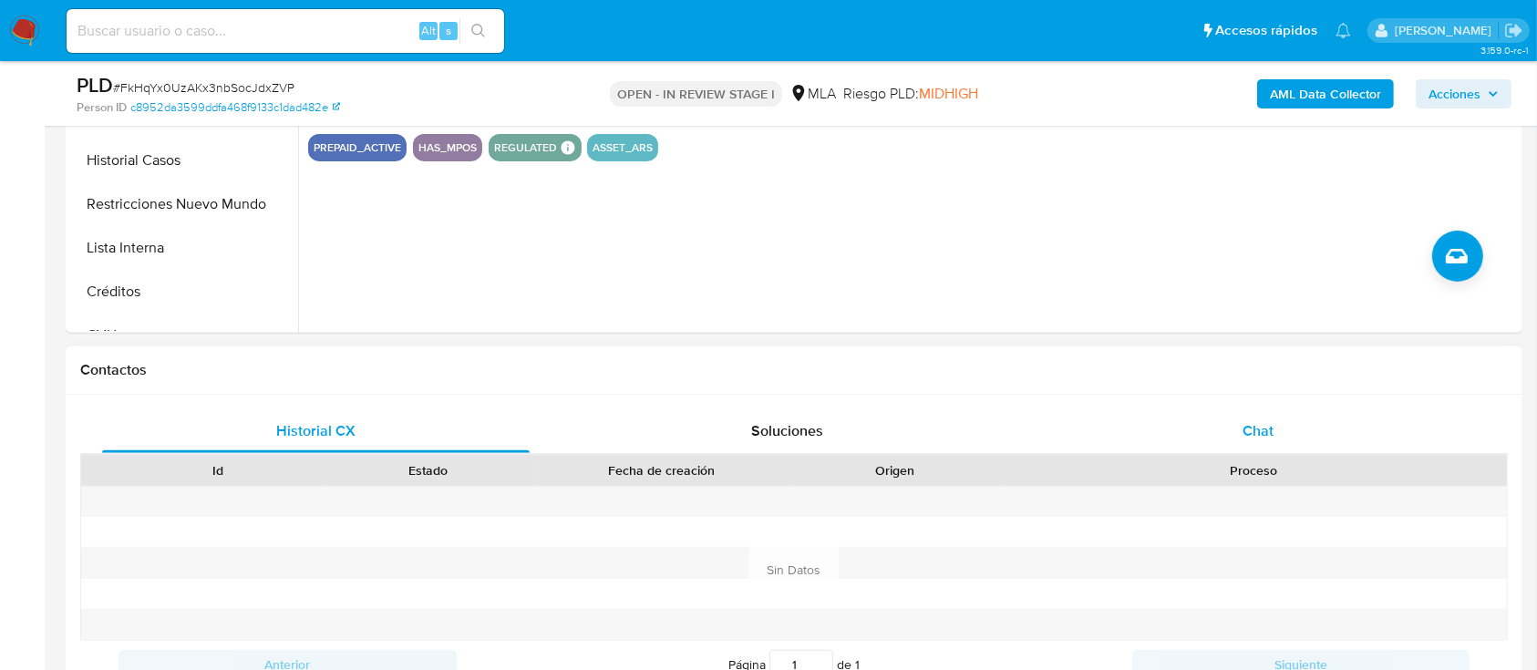
click at [1246, 447] on div "Chat" at bounding box center [1257, 431] width 427 height 44
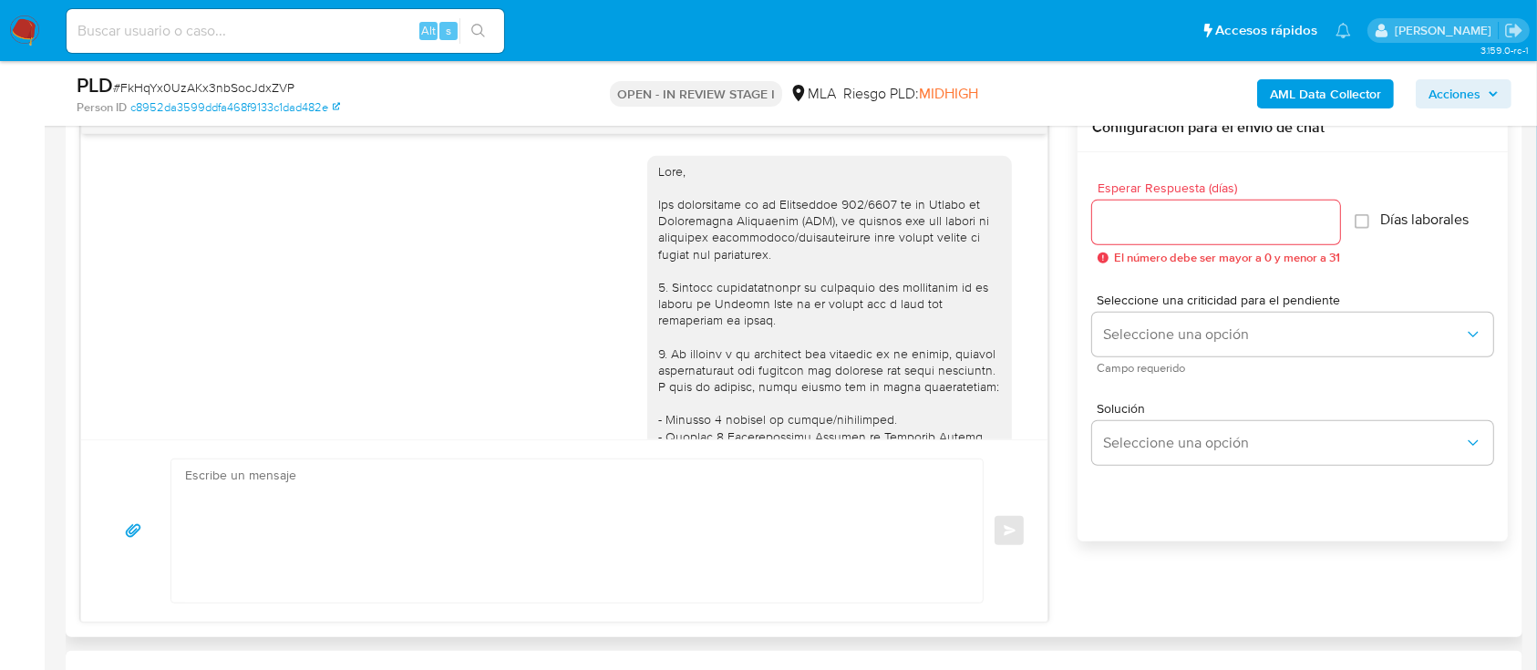
scroll to position [2778, 0]
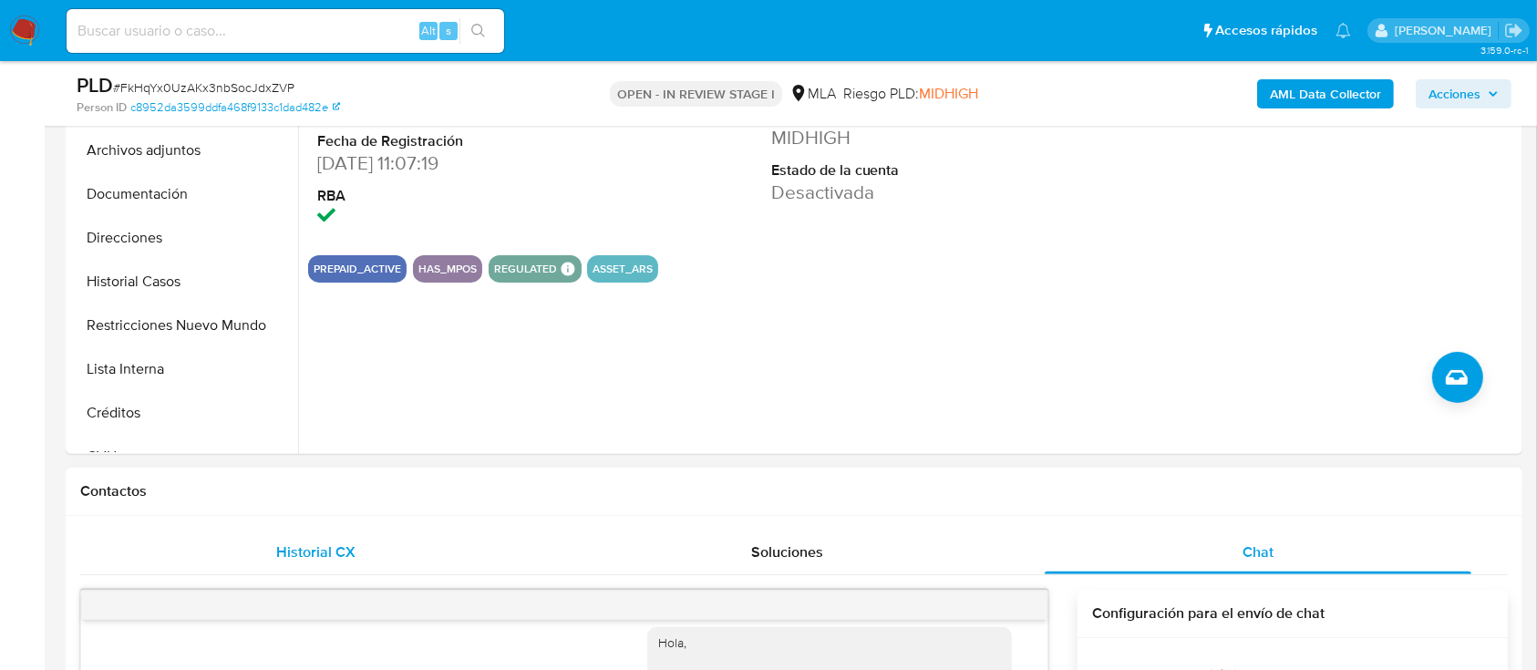
click at [397, 552] on div "Historial CX" at bounding box center [315, 552] width 427 height 44
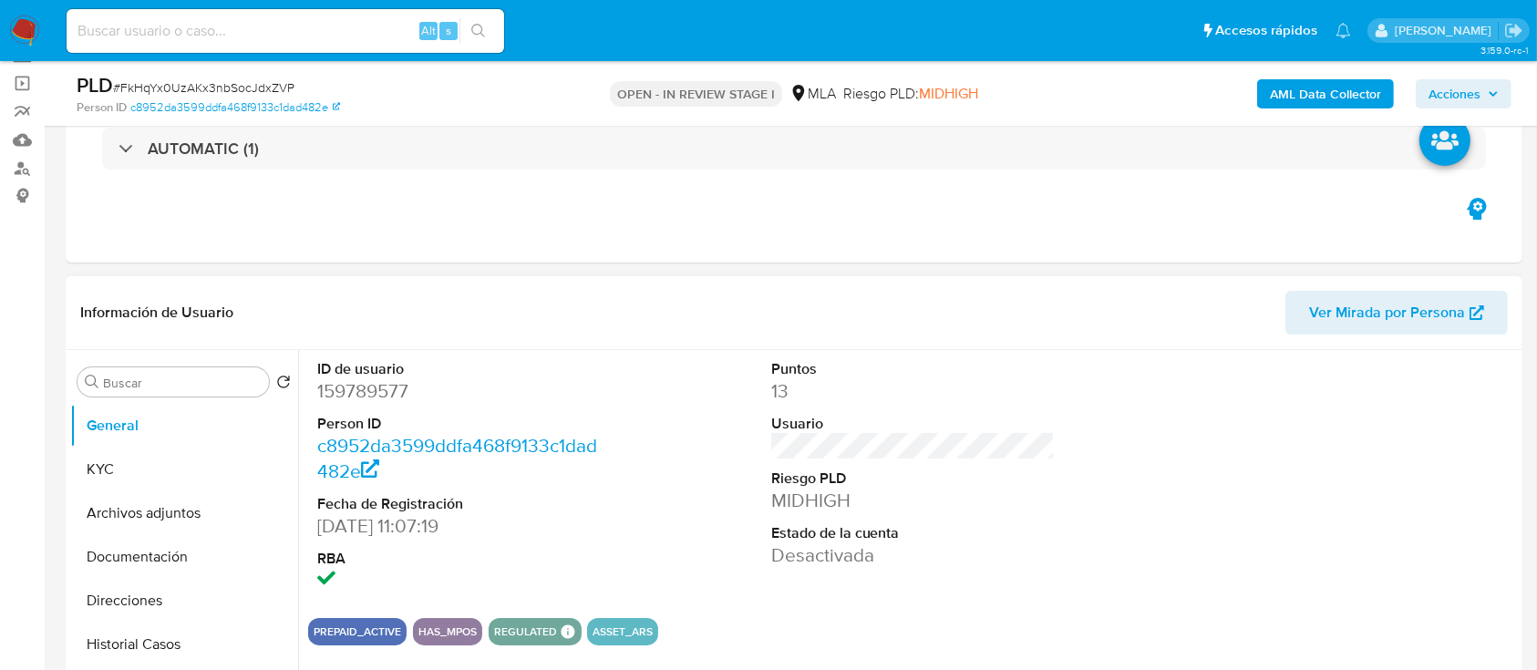
scroll to position [121, 0]
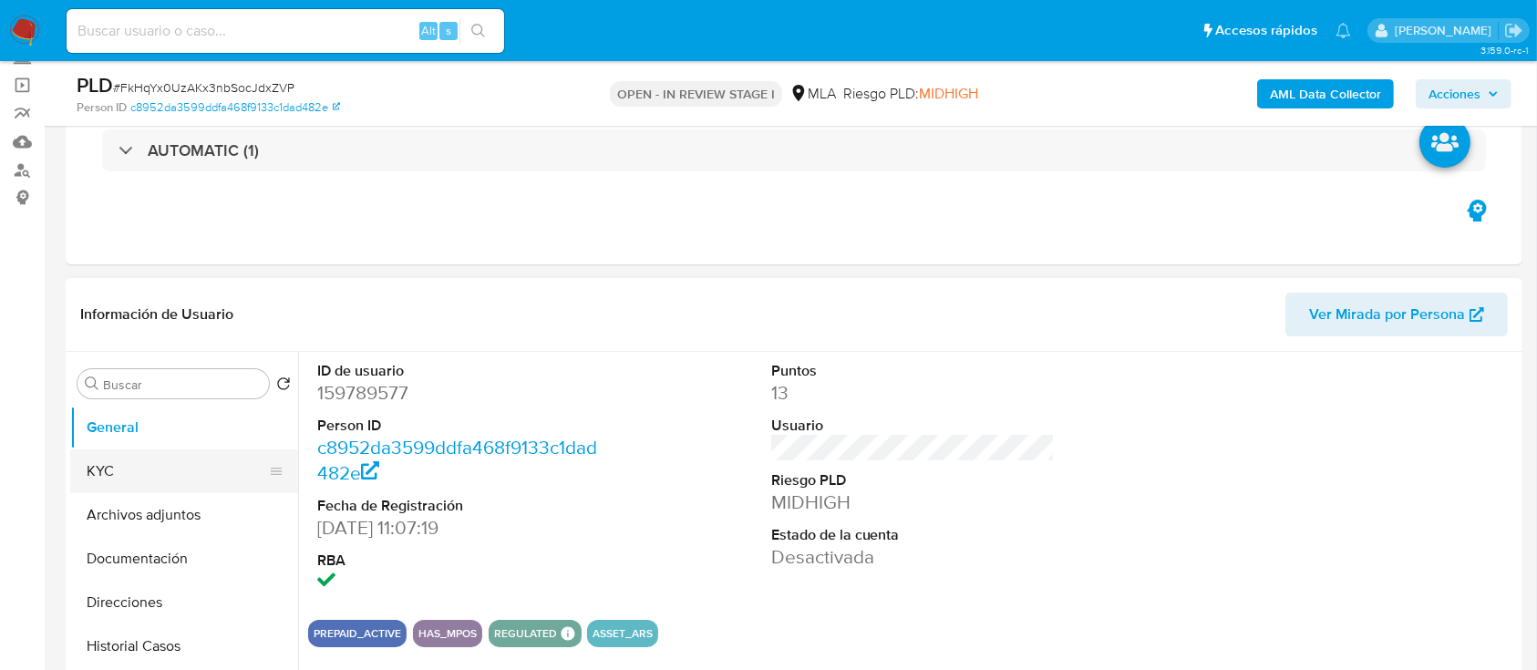
drag, startPoint x: 197, startPoint y: 476, endPoint x: 290, endPoint y: 486, distance: 93.5
click at [197, 478] on button "KYC" at bounding box center [176, 471] width 213 height 44
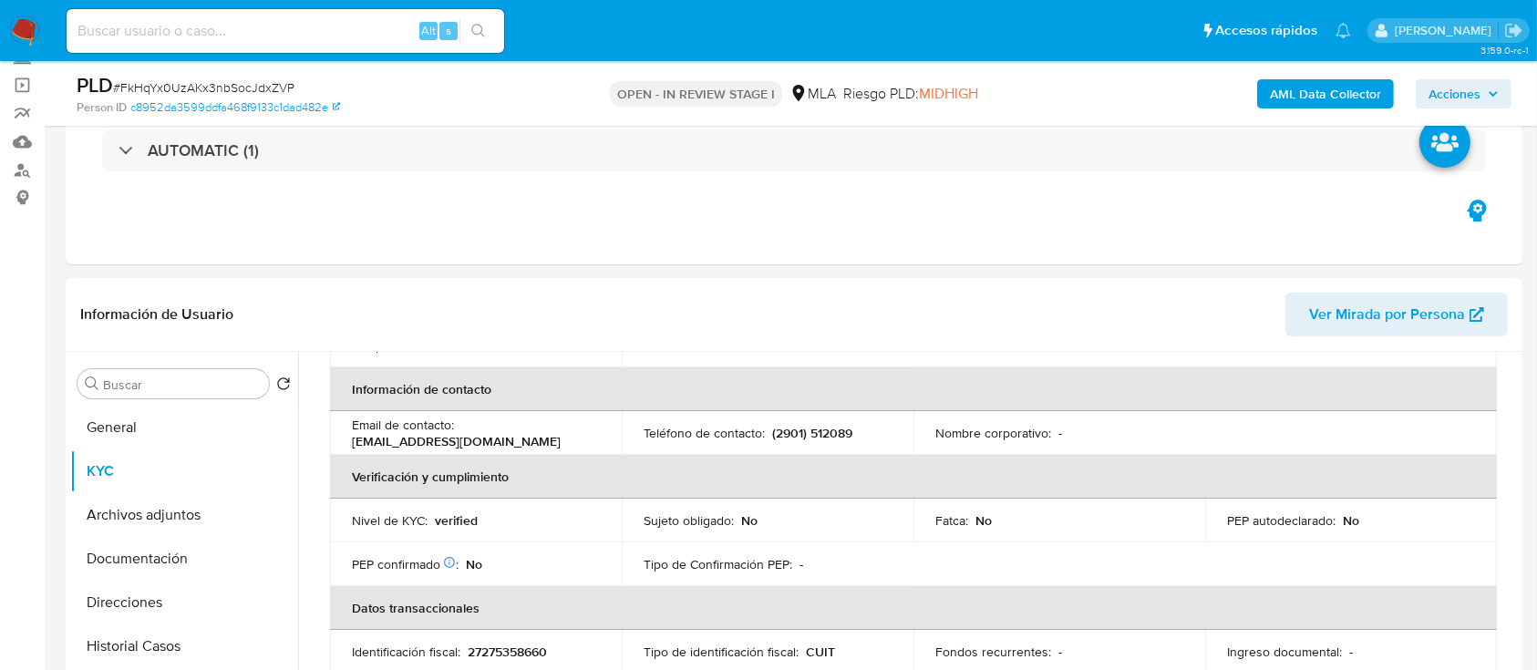
scroll to position [607, 0]
